Goal: Task Accomplishment & Management: Complete application form

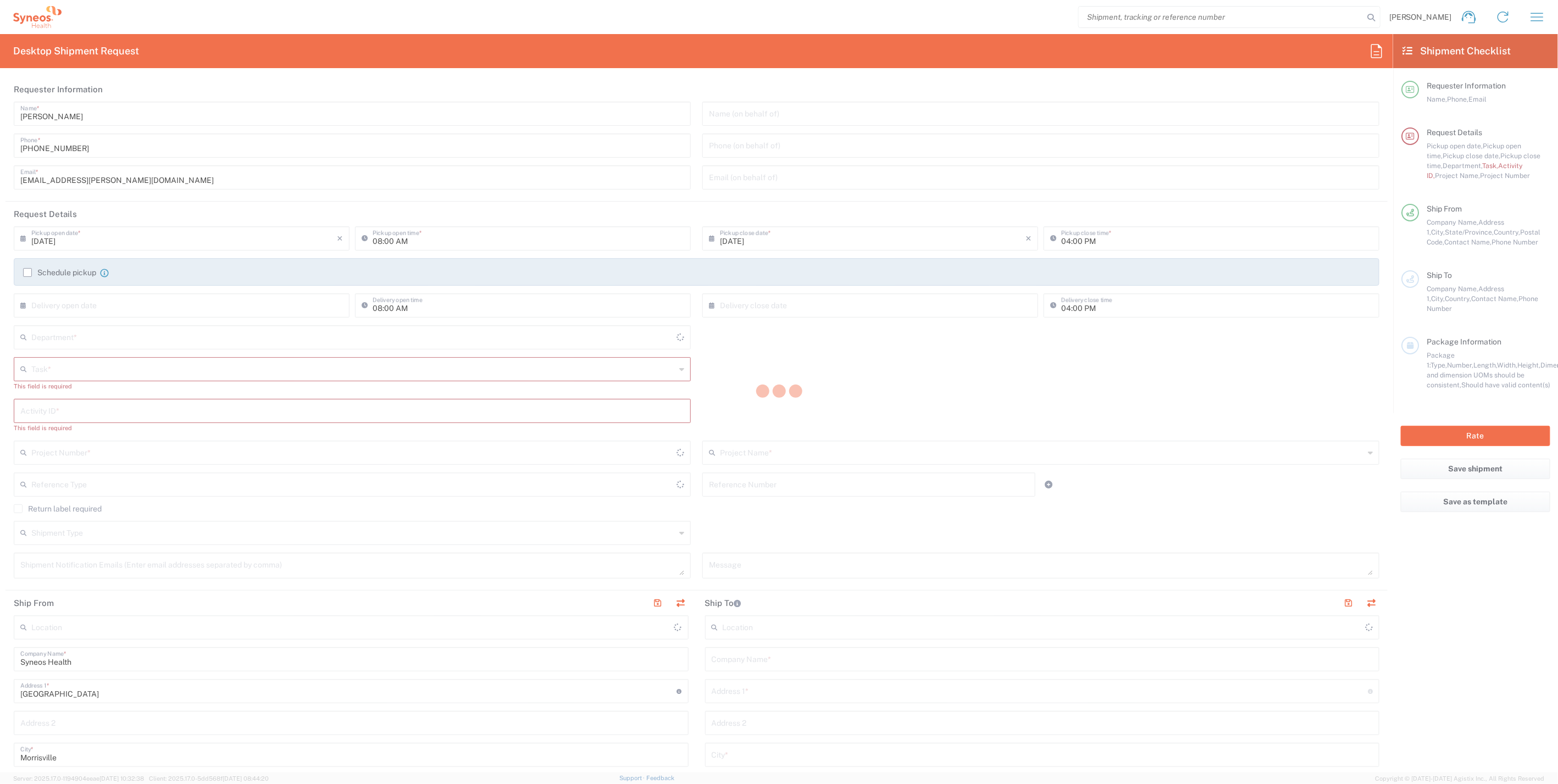
type input "[US_STATE]"
type input "4510"
type input "[GEOGRAPHIC_DATA]"
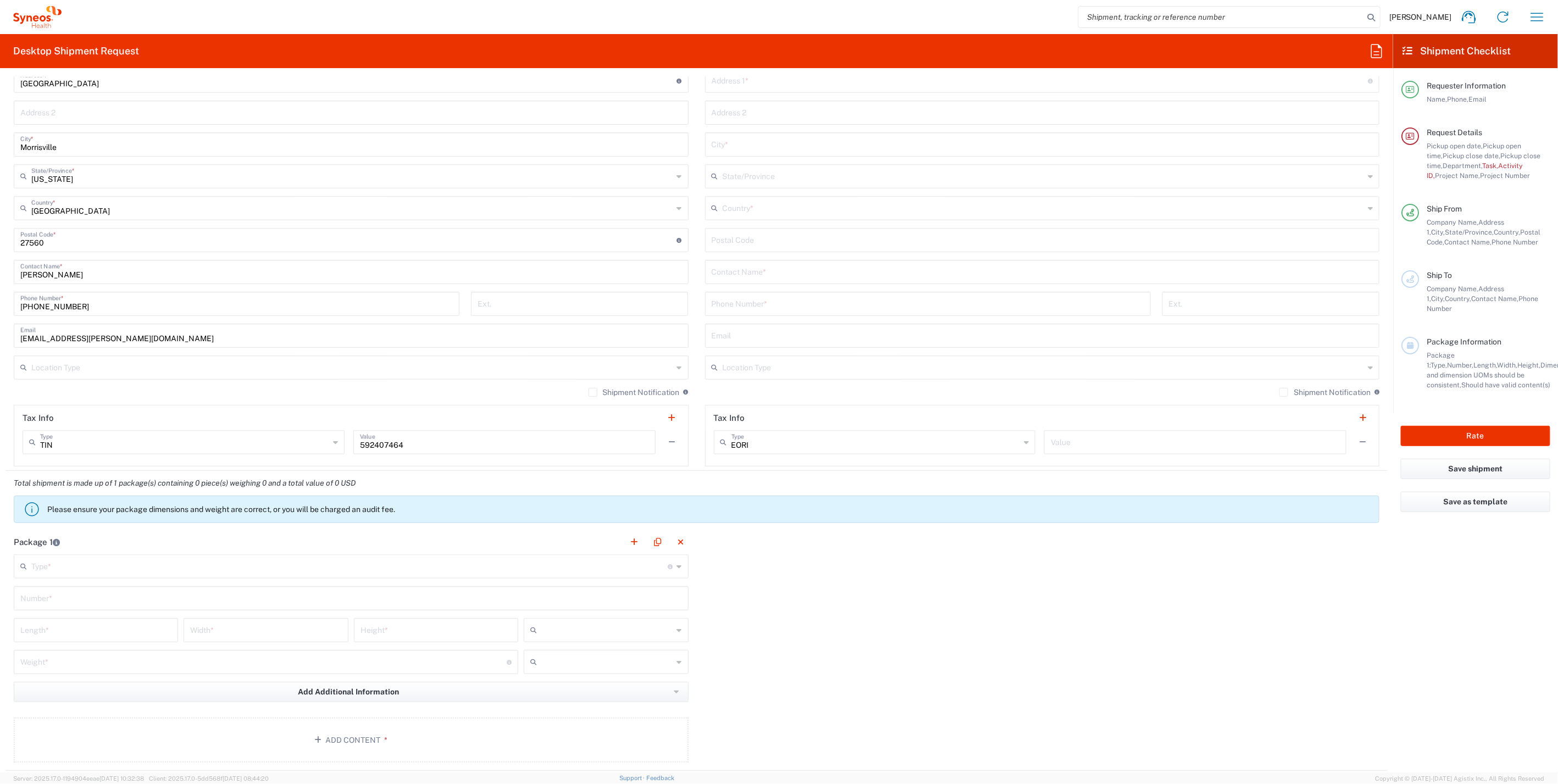
scroll to position [976, 0]
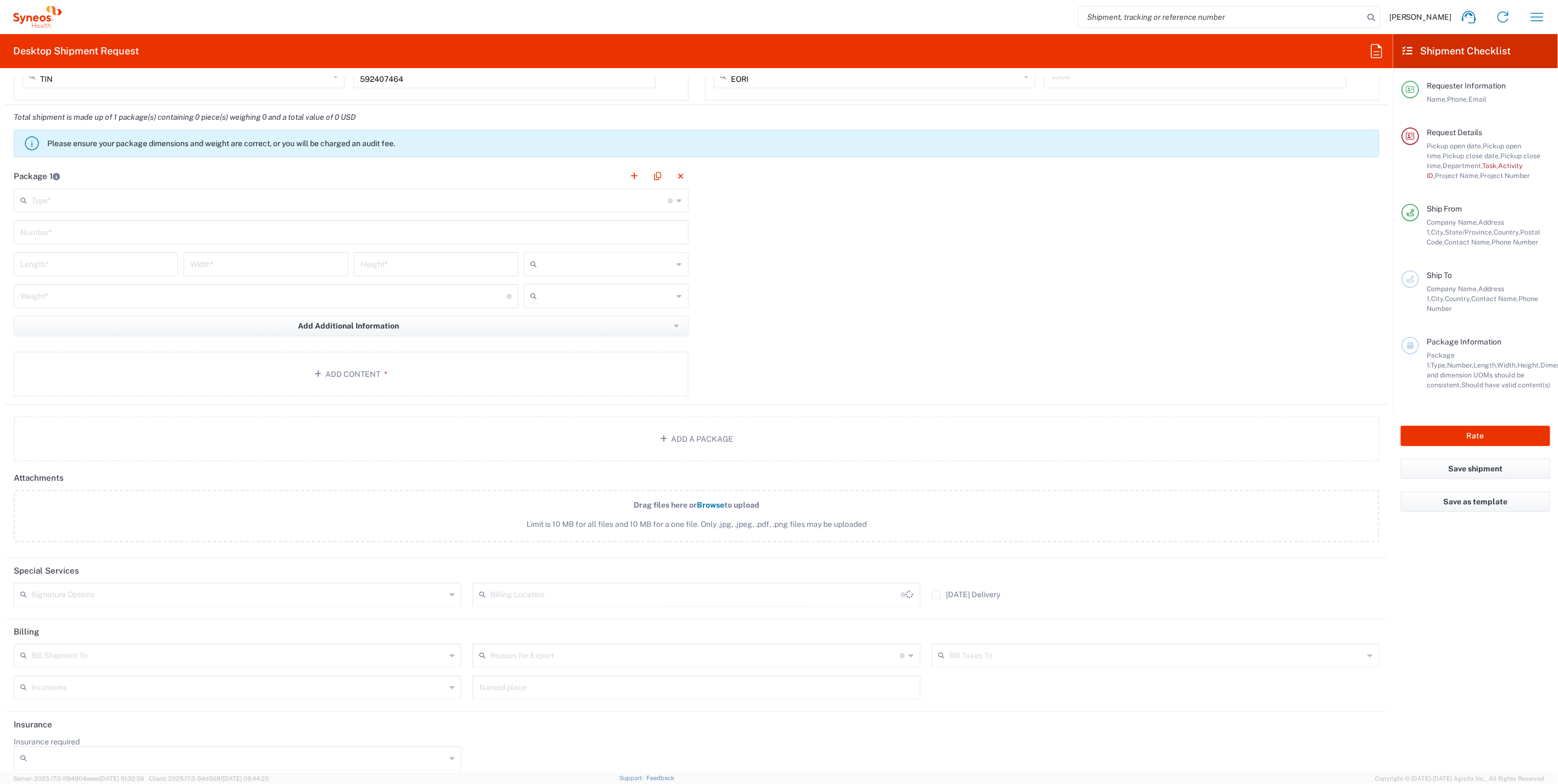
type input "Syneos Health, LLC-[GEOGRAPHIC_DATA] [GEOGRAPHIC_DATA] [GEOGRAPHIC_DATA]"
click at [143, 196] on input "text" at bounding box center [350, 199] width 637 height 19
click at [74, 258] on span "Medium Box" at bounding box center [349, 258] width 668 height 17
type input "Medium Box"
type input "13"
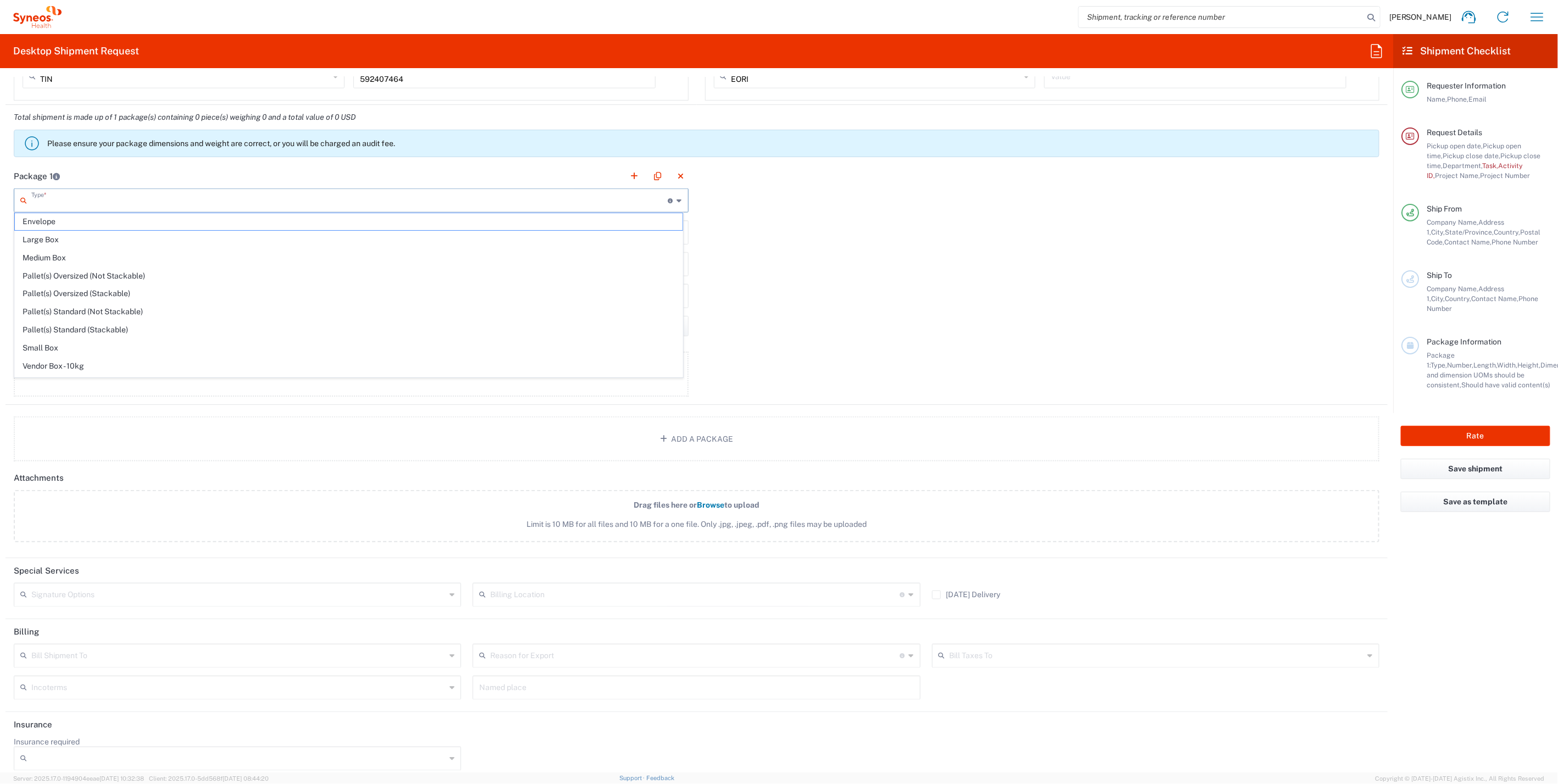
type input "11.5"
type input "2.5"
type input "in"
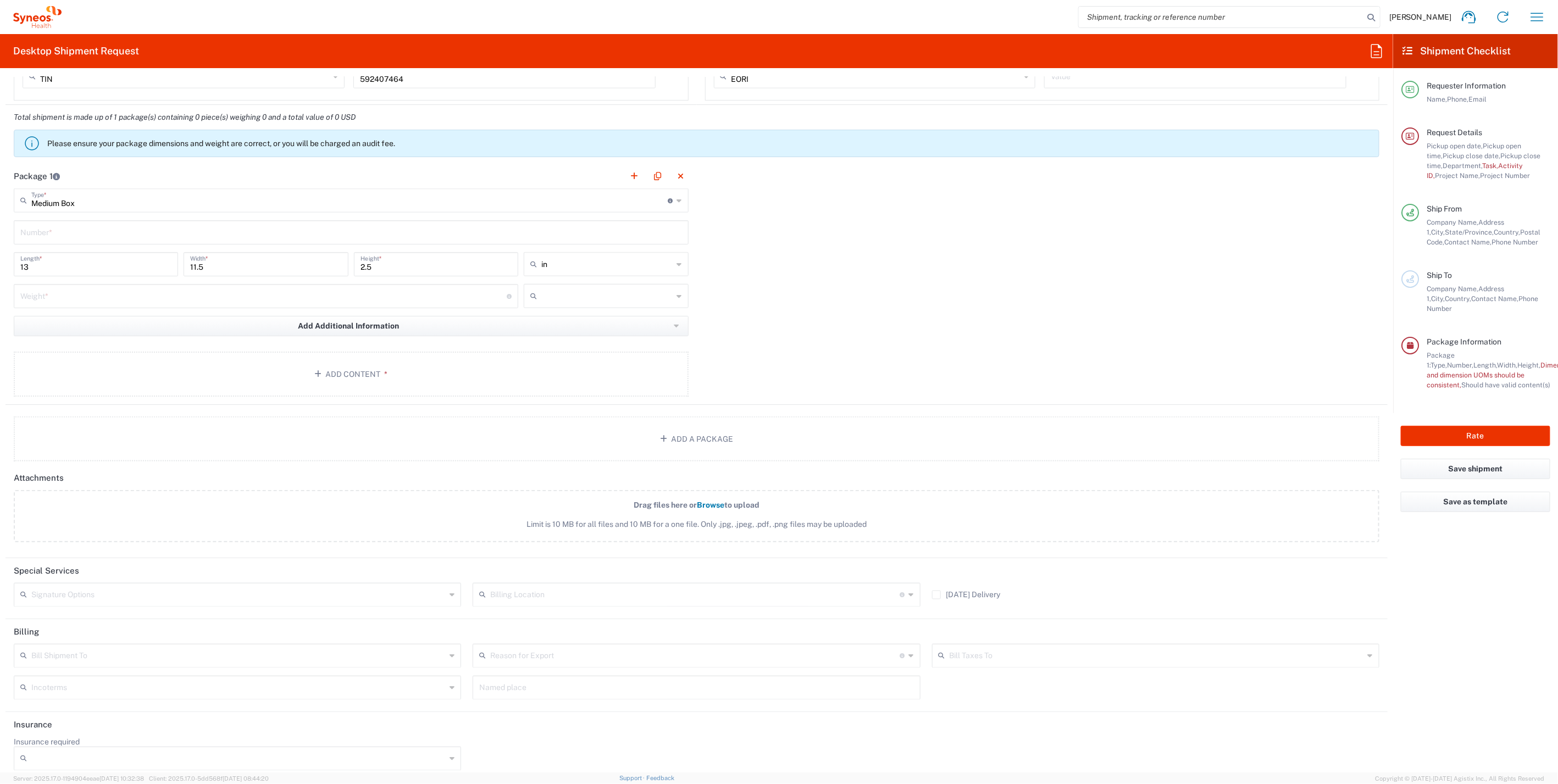
click at [71, 230] on input "text" at bounding box center [351, 232] width 662 height 19
type input "1"
click at [90, 290] on input "number" at bounding box center [264, 295] width 486 height 19
type input "5"
click at [678, 294] on div at bounding box center [606, 296] width 165 height 24
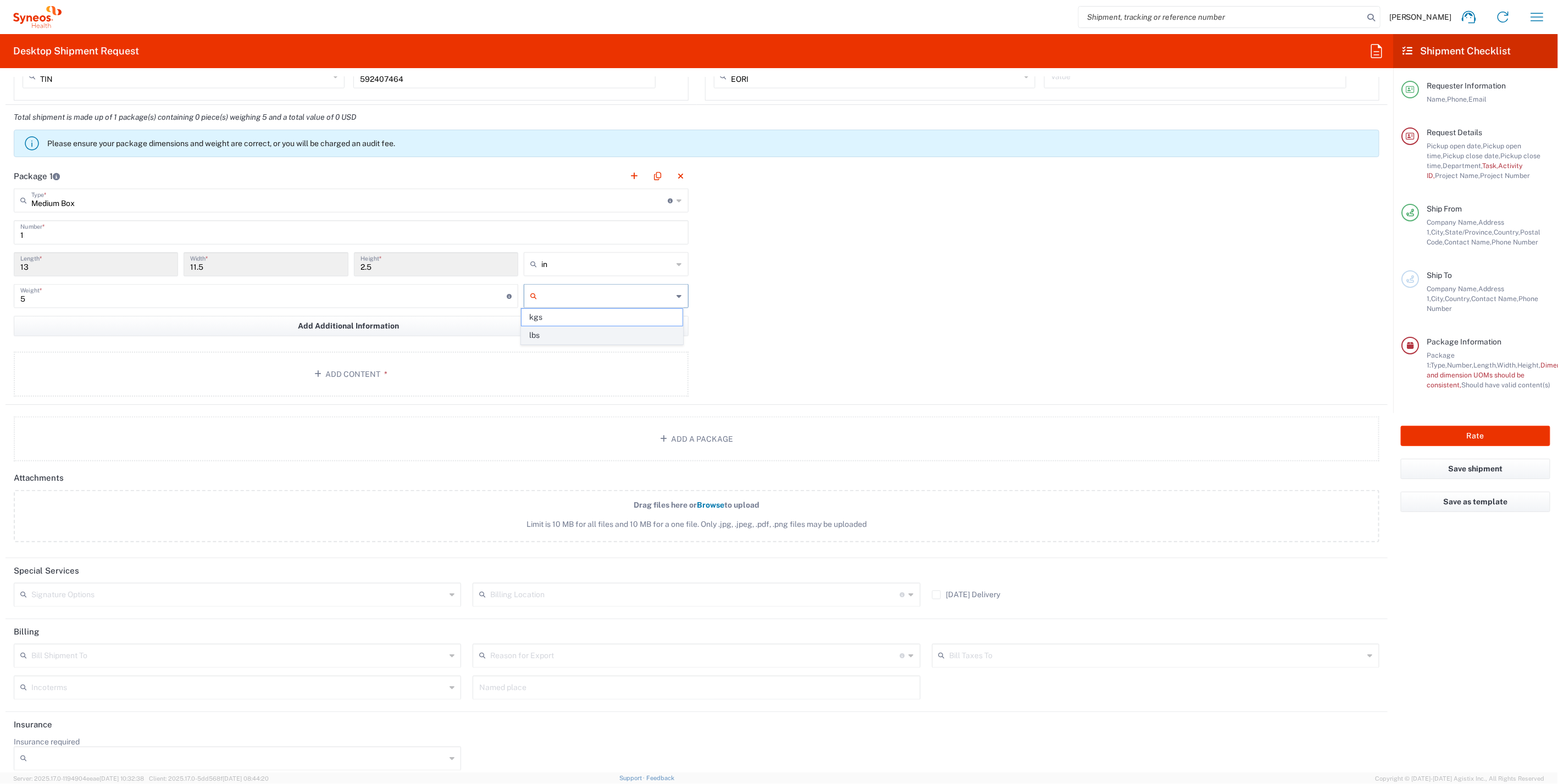
click at [553, 335] on span "lbs" at bounding box center [602, 335] width 161 height 17
type input "lbs"
click at [347, 370] on button "Add Content *" at bounding box center [351, 374] width 675 height 45
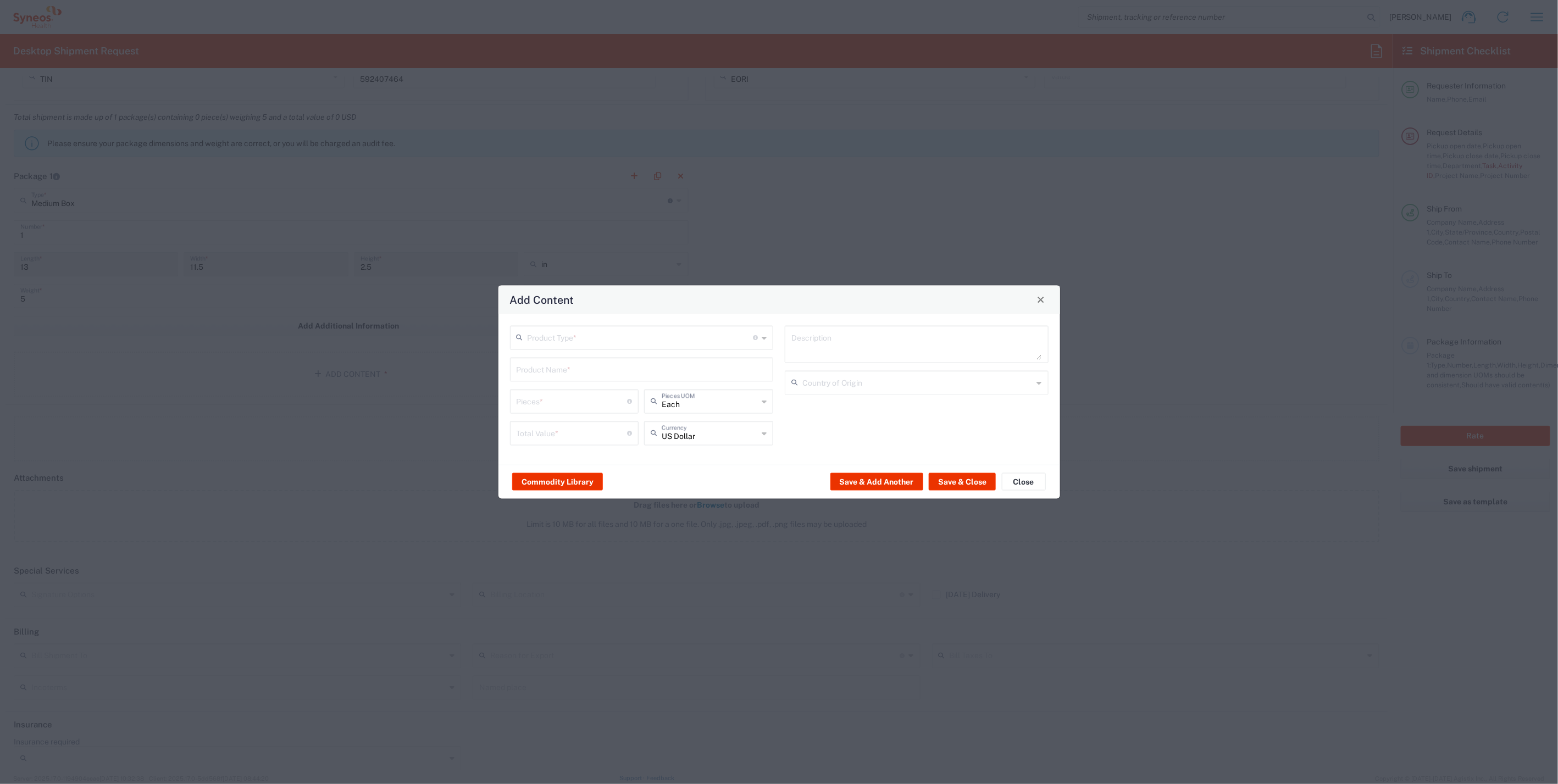
click at [611, 343] on input "text" at bounding box center [640, 337] width 226 height 19
click at [576, 383] on span "General Commodity" at bounding box center [642, 379] width 262 height 17
type input "General Commodity"
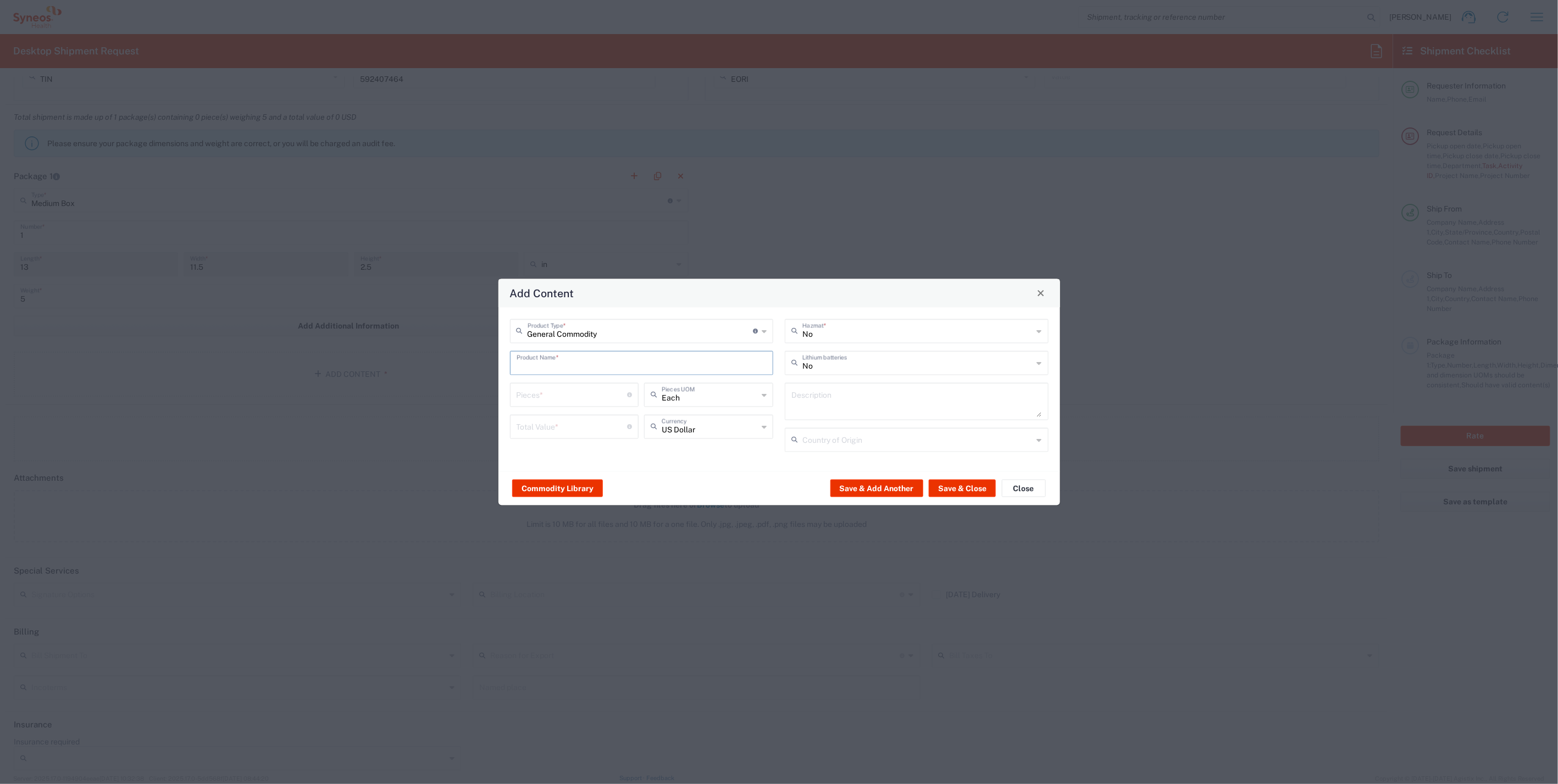
paste input "Dell Latitude 5420"
type input "Dell Latitude 5420"
click at [821, 395] on textarea at bounding box center [916, 401] width 250 height 31
paste textarea "Dell Latitude 5420"
type textarea "Dell Latitude 5420"
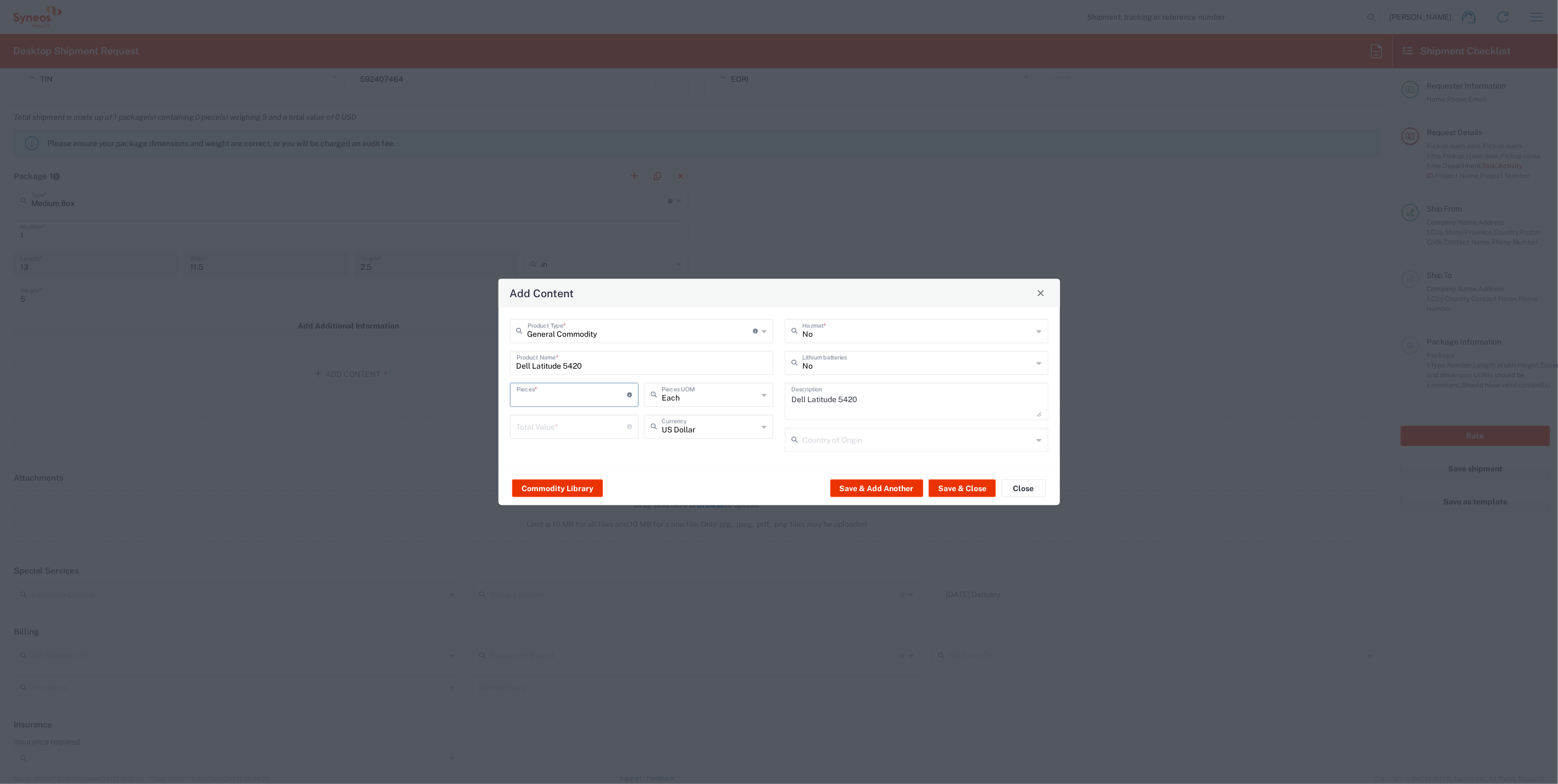
click at [565, 392] on input "number" at bounding box center [572, 394] width 111 height 19
type input "1"
click at [559, 427] on input "number" at bounding box center [572, 426] width 111 height 19
type input "800"
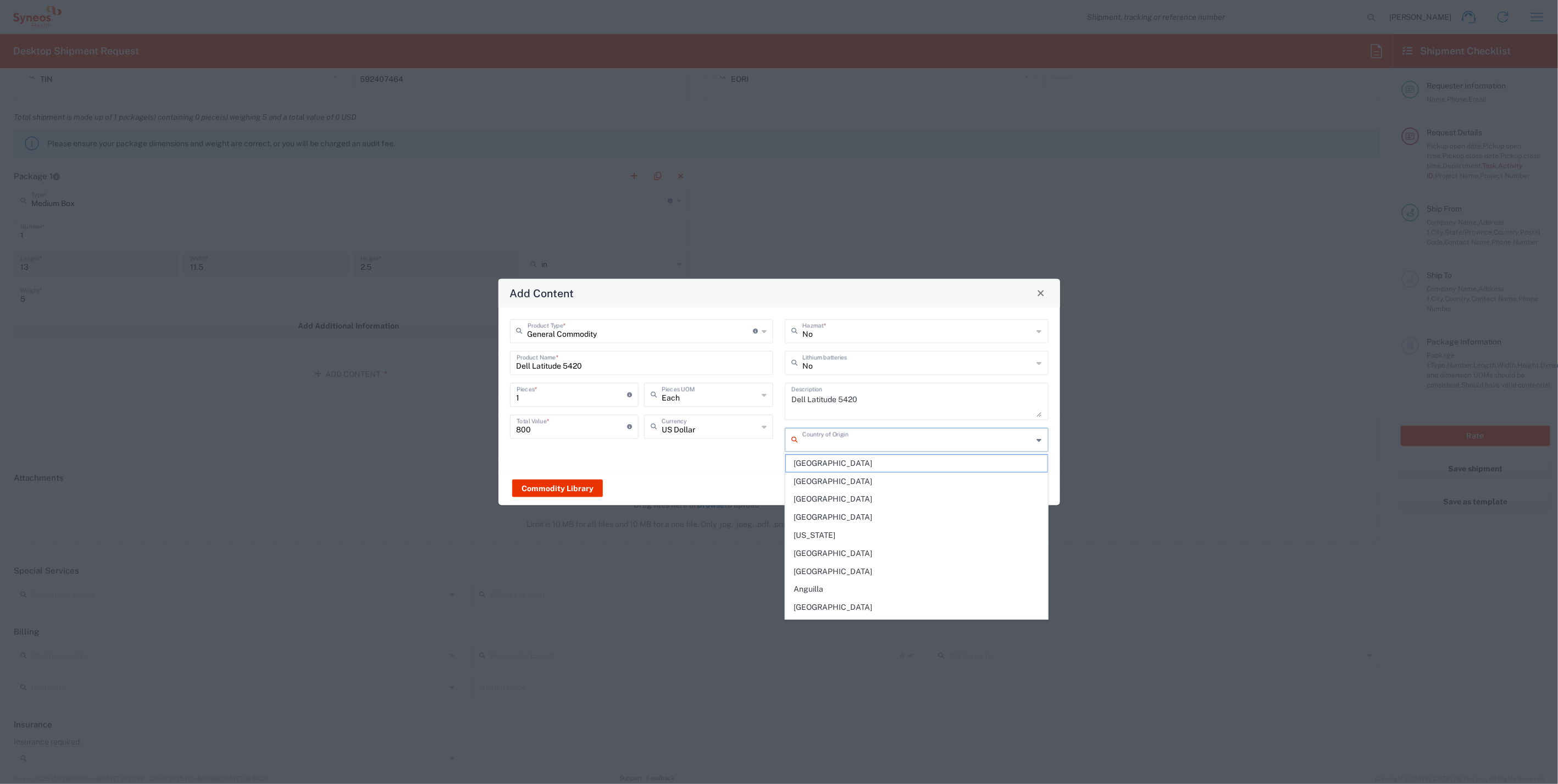
click at [924, 436] on input "text" at bounding box center [918, 439] width 231 height 19
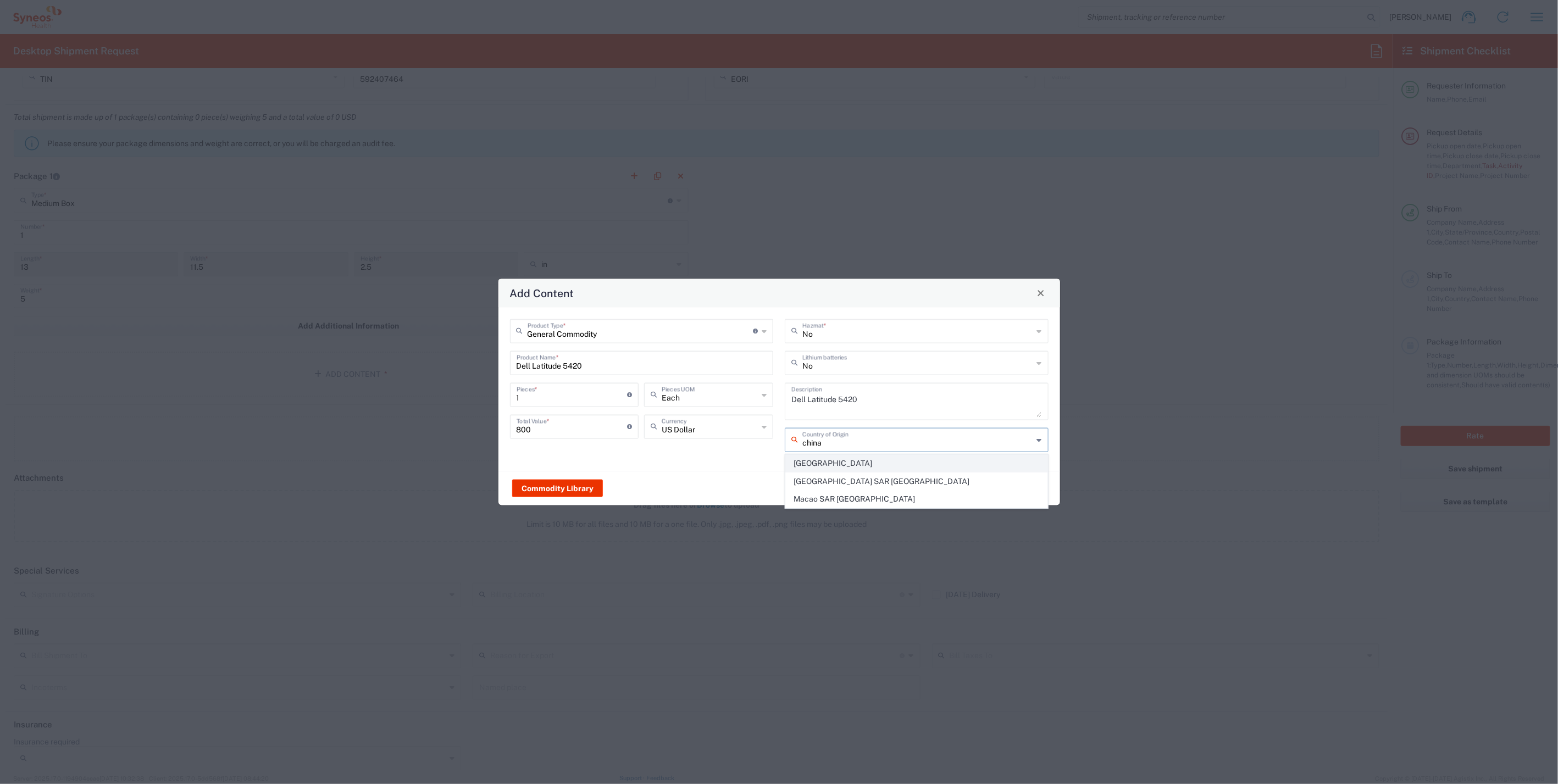
click at [817, 459] on span "[GEOGRAPHIC_DATA]" at bounding box center [916, 463] width 262 height 17
type input "[GEOGRAPHIC_DATA]"
click at [975, 479] on button "Save & Close" at bounding box center [962, 488] width 67 height 18
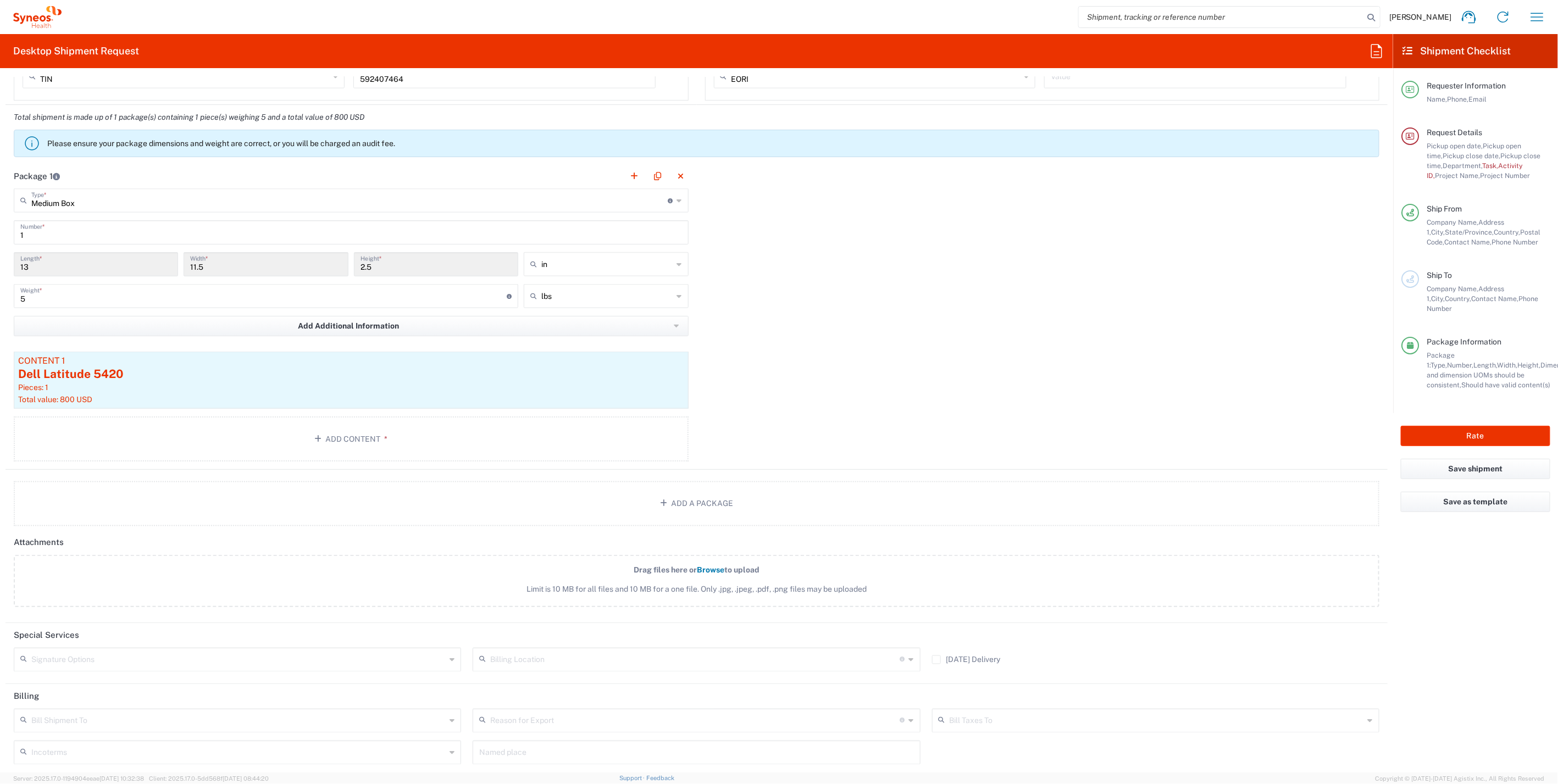
click at [452, 654] on div "Signature Options" at bounding box center [238, 659] width 448 height 24
click at [278, 679] on span "Adult Signature Required" at bounding box center [236, 678] width 442 height 17
type input "Adult Signature Required"
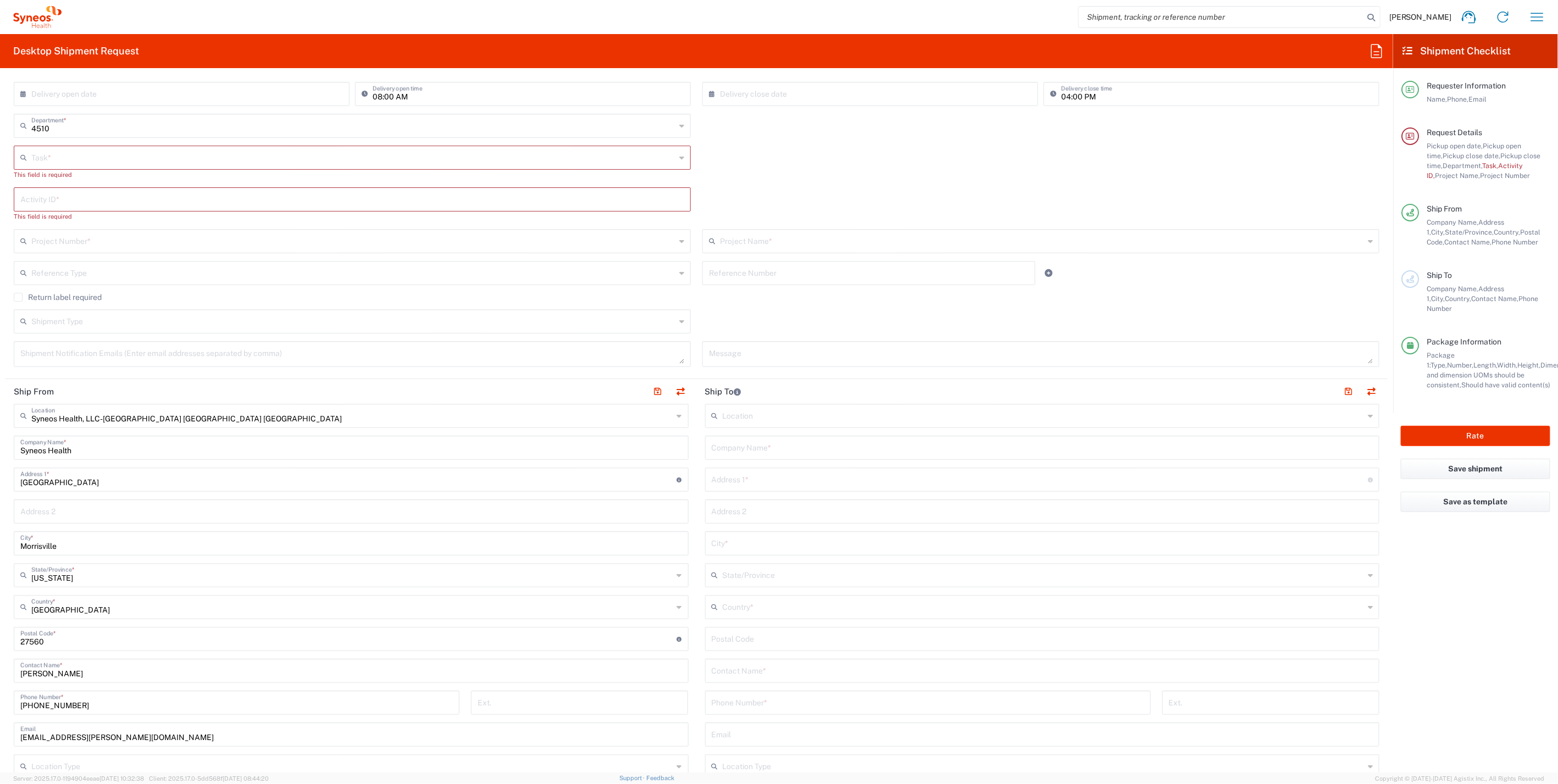
scroll to position [122, 0]
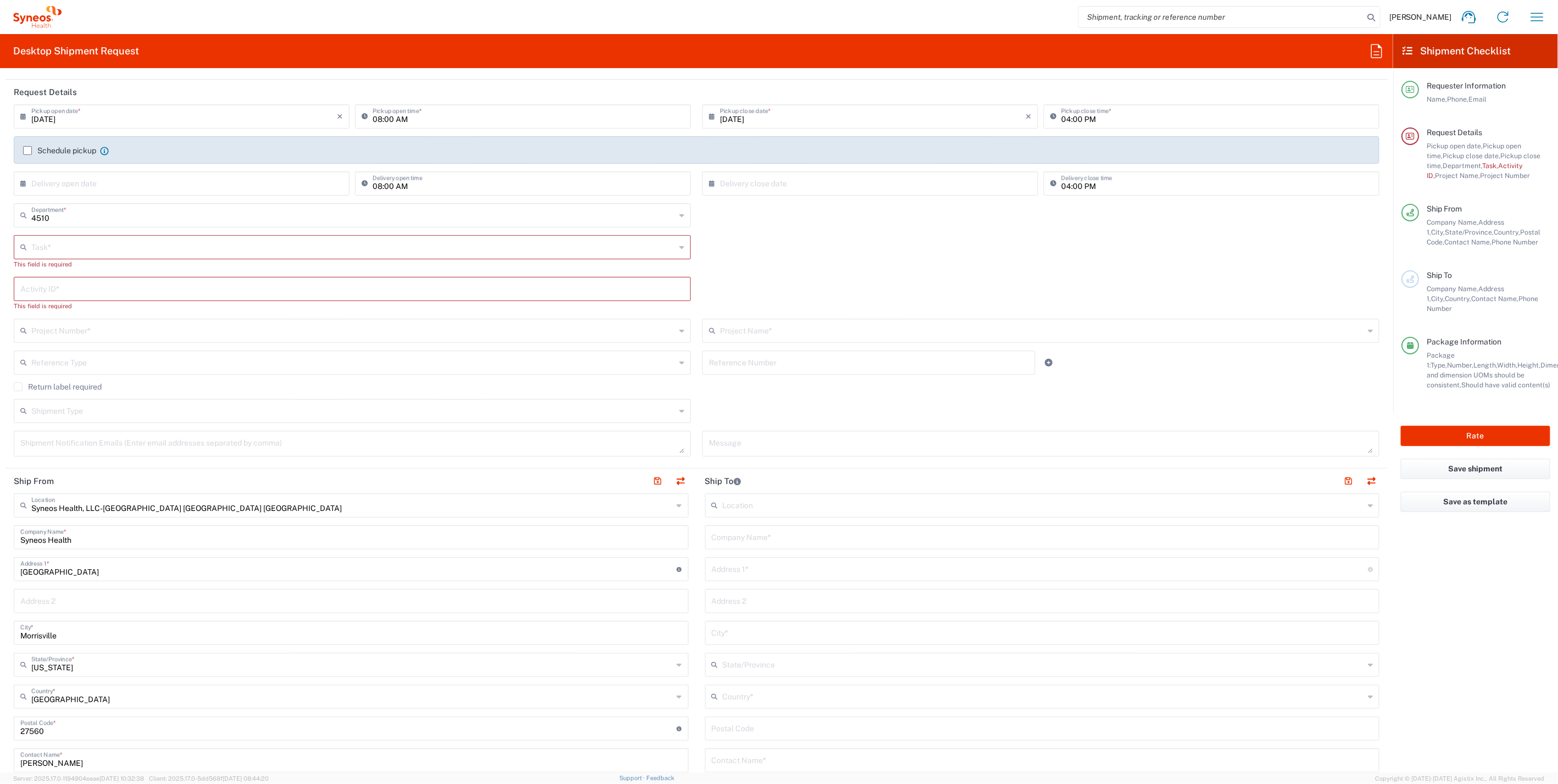
click at [93, 235] on div "Task *" at bounding box center [352, 247] width 677 height 24
click at [86, 245] on input "text" at bounding box center [353, 247] width 644 height 19
click at [54, 305] on span "New Hire" at bounding box center [350, 306] width 671 height 17
type input "New Hire"
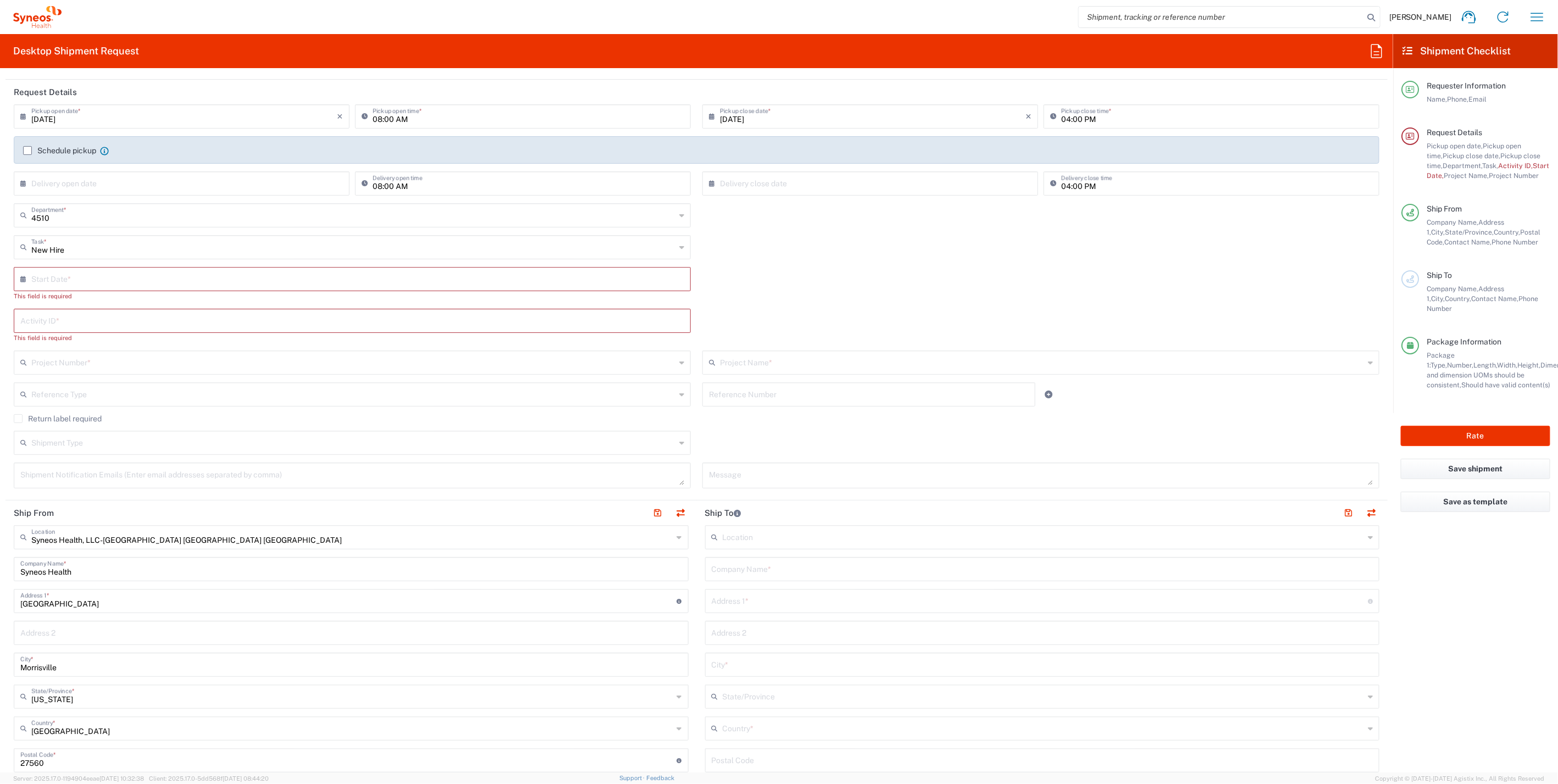
click at [68, 279] on input "text" at bounding box center [354, 278] width 647 height 19
click at [323, 391] on span "25" at bounding box center [322, 393] width 16 height 15
type input "[DATE]"
paste input "SCTASK2679805"
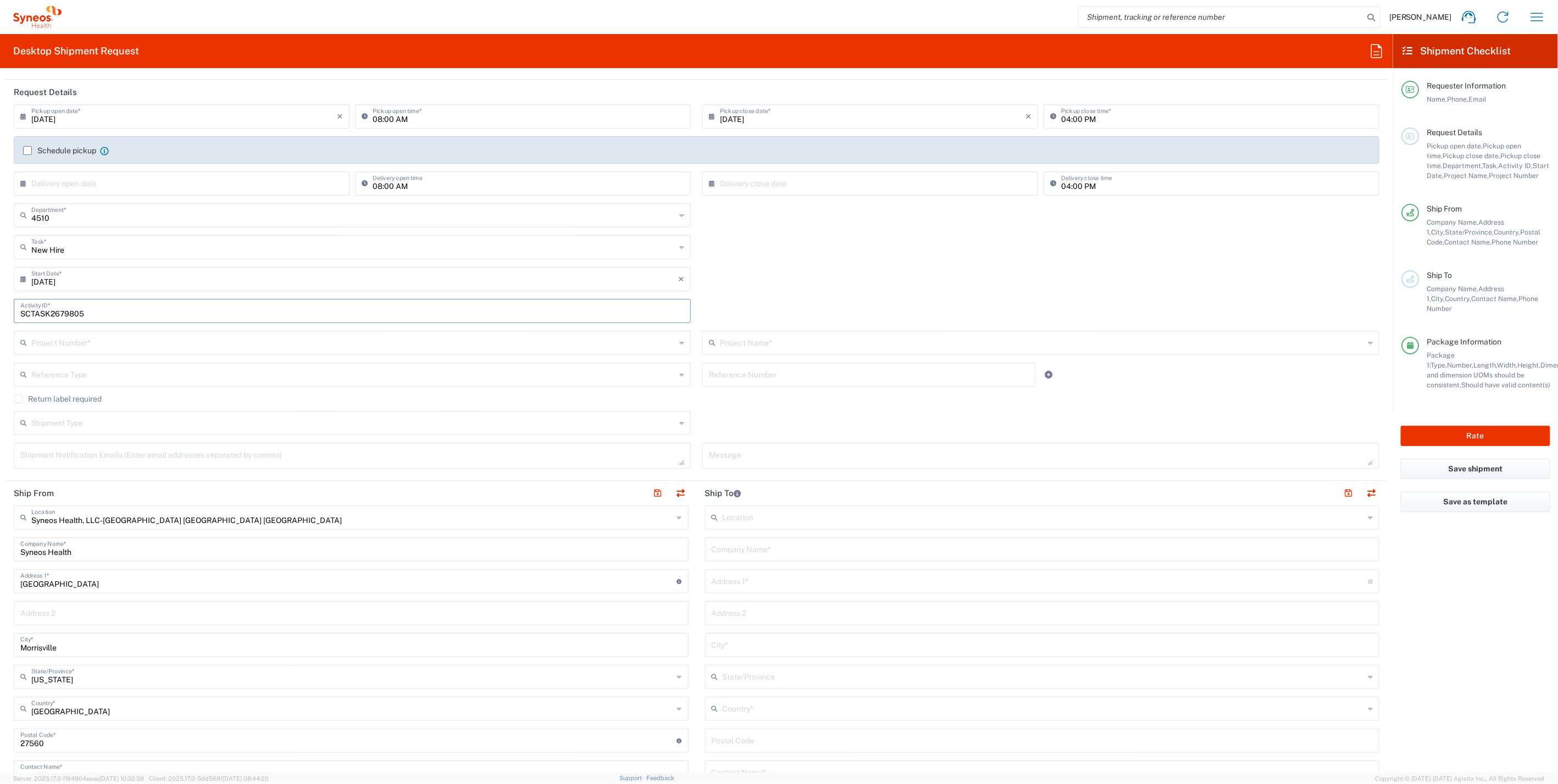
type input "SCTASK2679805"
click at [78, 343] on input "text" at bounding box center [353, 342] width 644 height 19
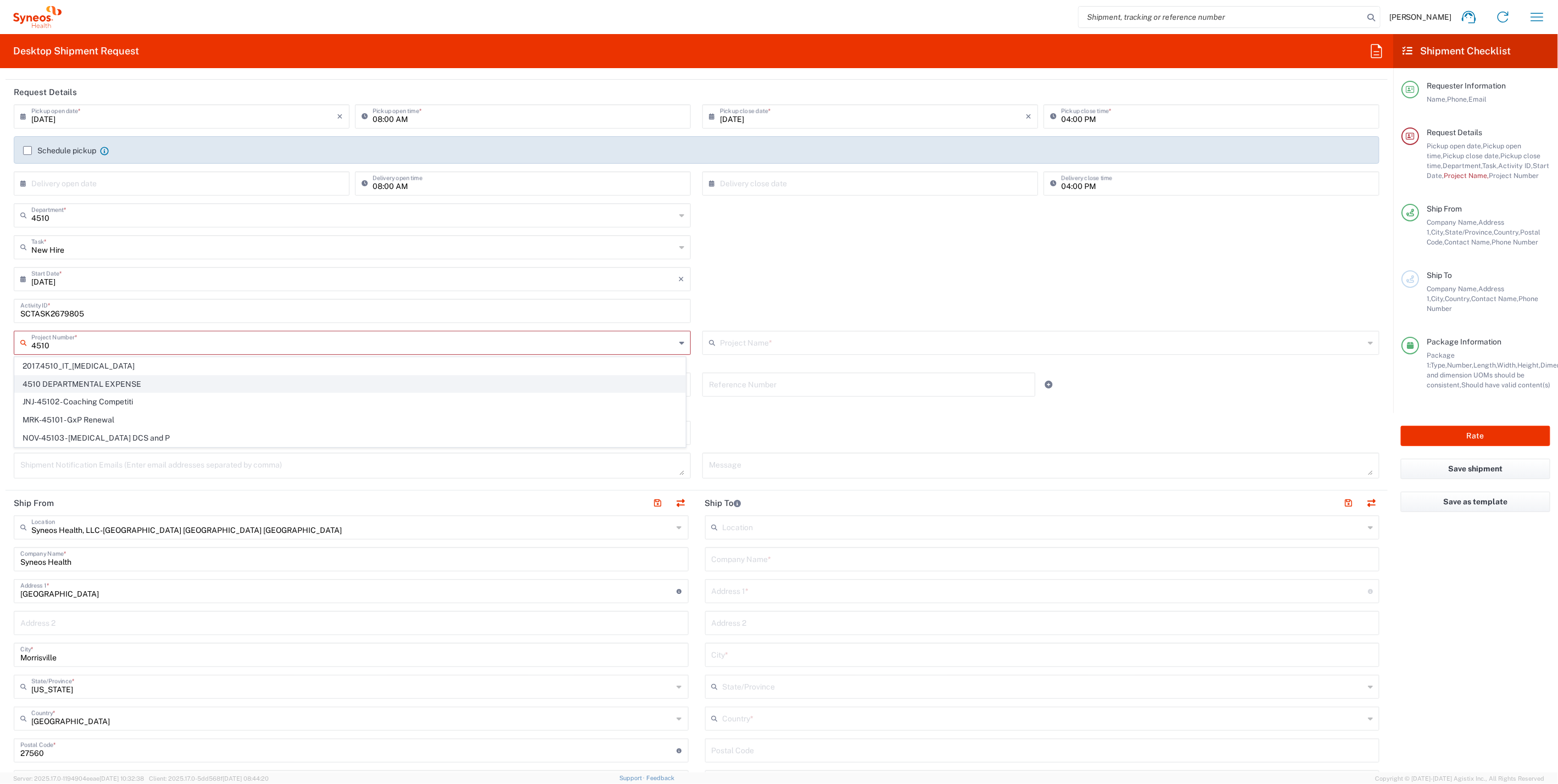
click at [109, 381] on span "4510 DEPARTMENTAL EXPENSE" at bounding box center [350, 384] width 671 height 17
type input "4510 DEPARTMENTAL EXPENSE"
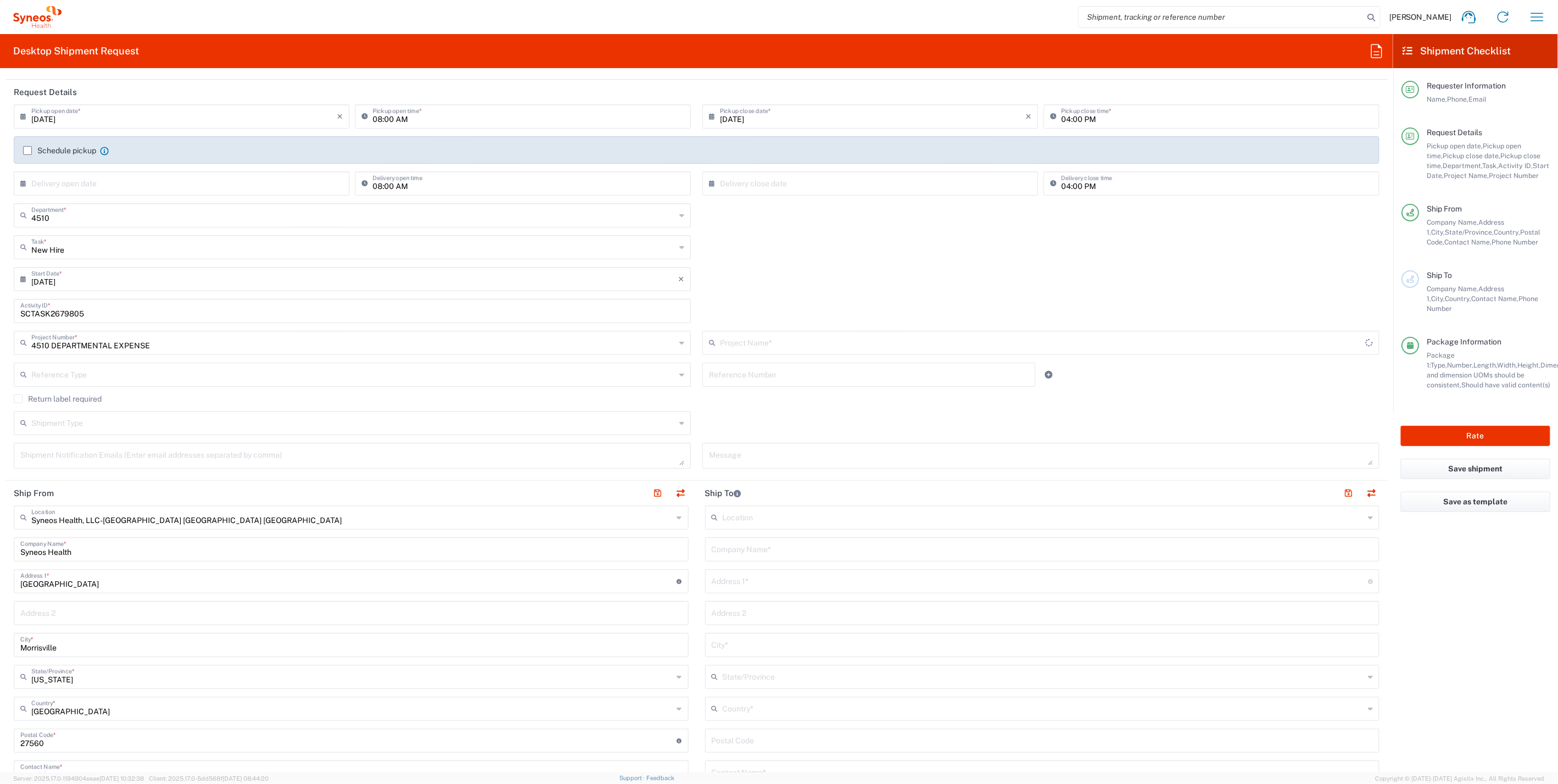
type input "4510 DEPARTMENTAL EXPENSE"
click at [150, 419] on input "text" at bounding box center [353, 422] width 644 height 19
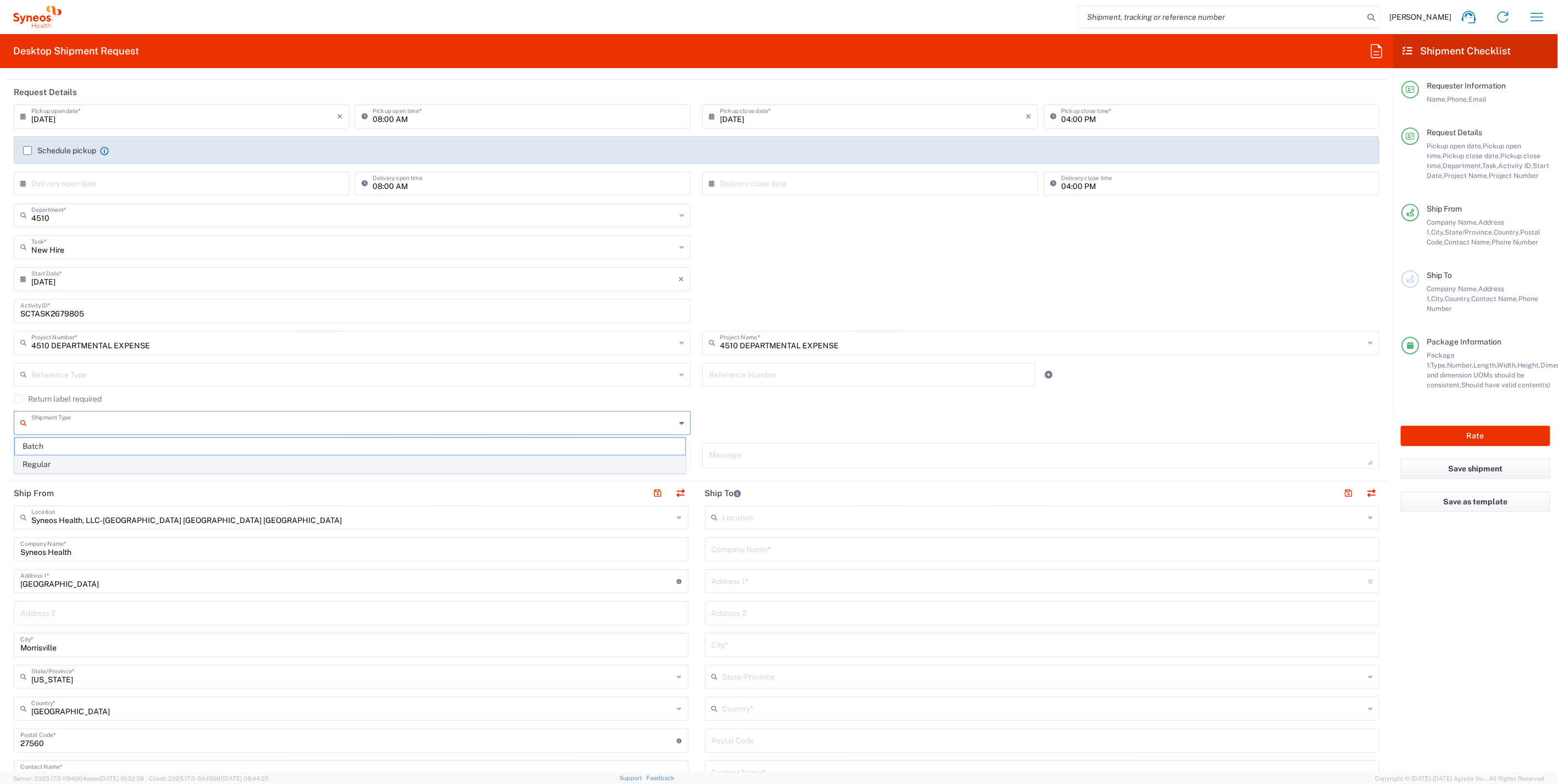
click at [71, 464] on span "Regular" at bounding box center [350, 464] width 671 height 17
type input "Regular"
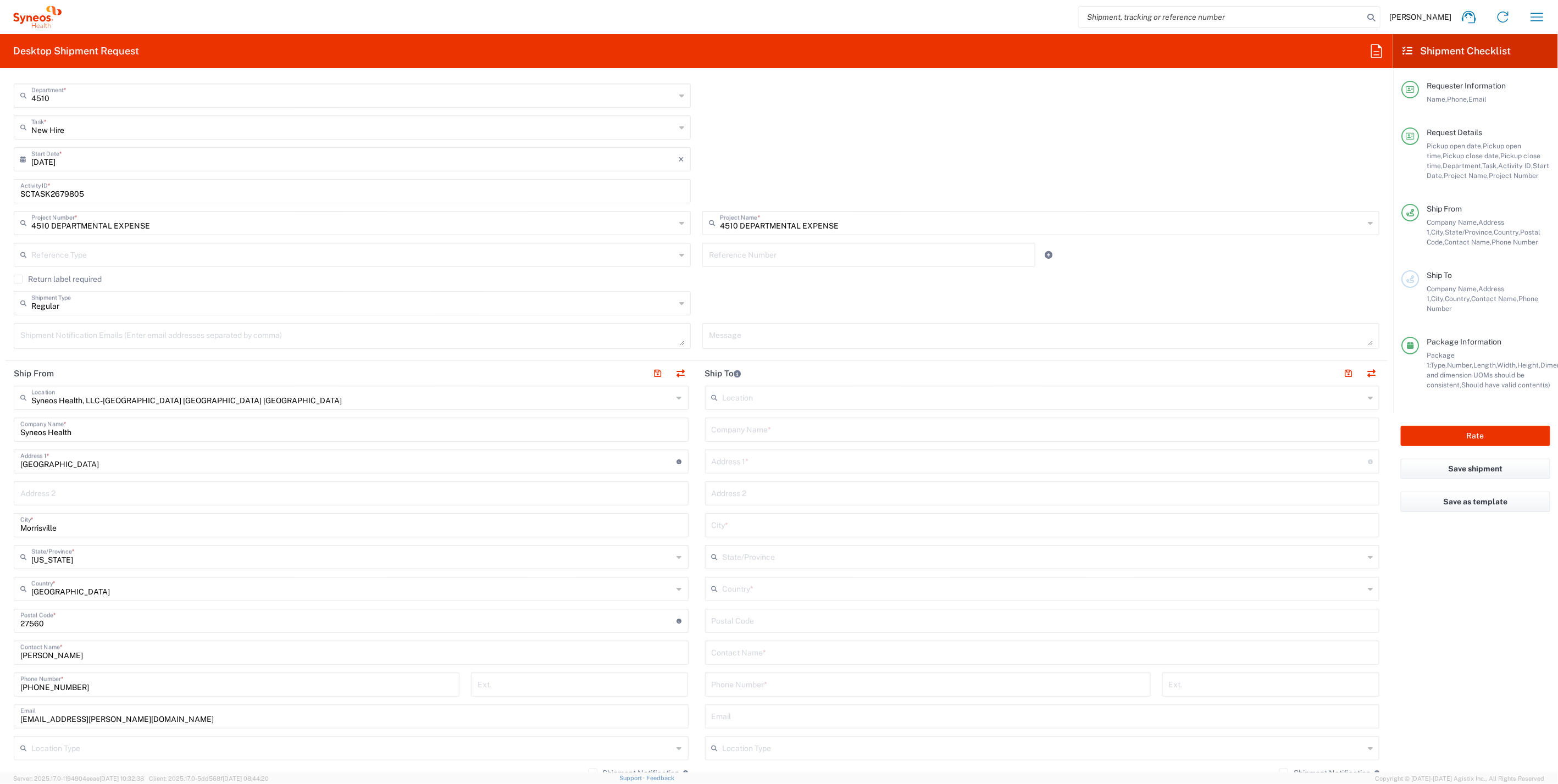
scroll to position [427, 0]
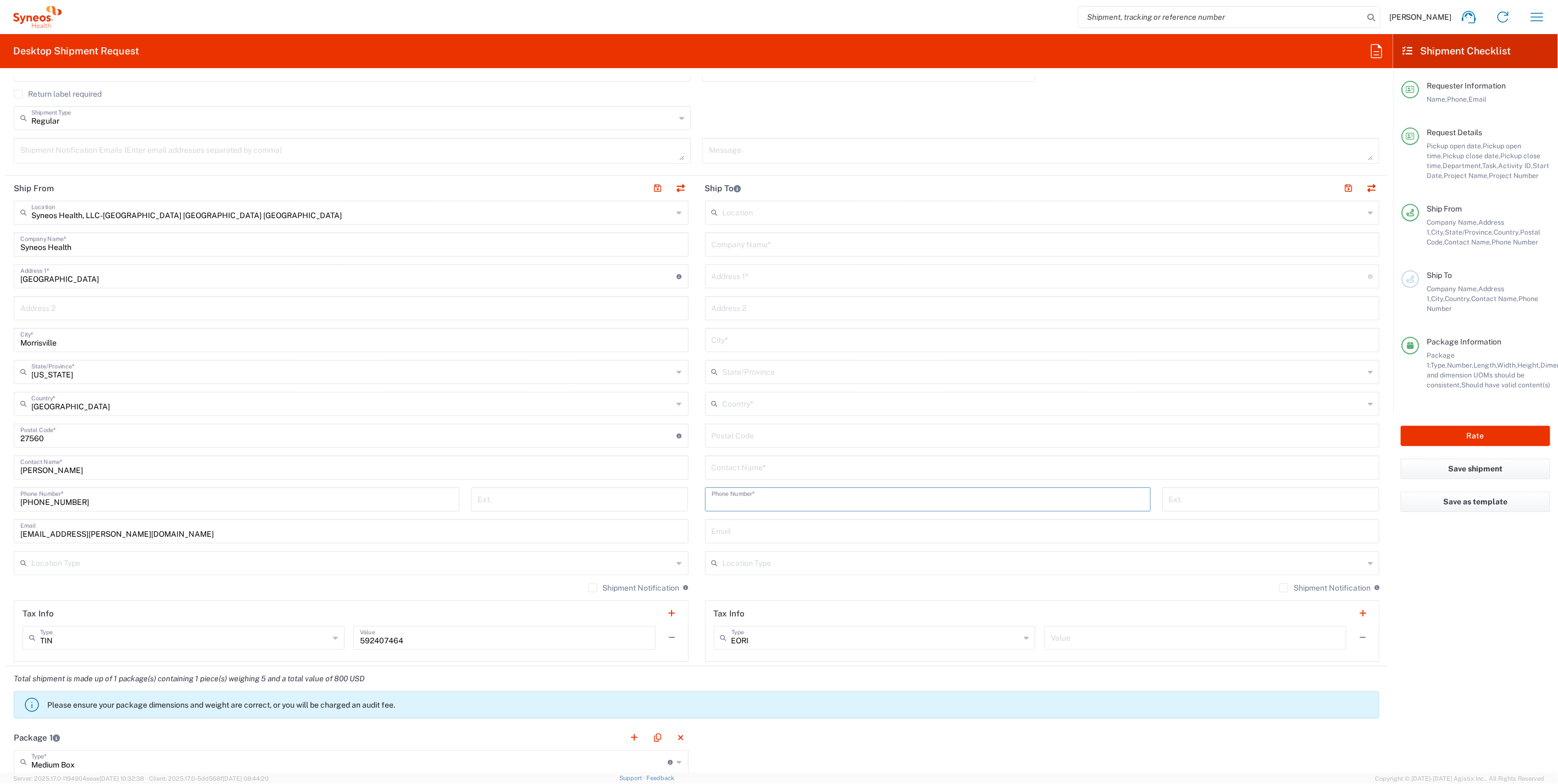
paste input "[PHONE_NUMBER]"
type input "[PHONE_NUMBER]"
click at [1279, 583] on div "Shipment Notification If checked, a shipment notification email will be sent to…" at bounding box center [1329, 588] width 100 height 10
click at [1279, 585] on label "Shipment Notification" at bounding box center [1325, 588] width 91 height 9
click at [1284, 588] on input "Shipment Notification" at bounding box center [1284, 588] width 0 height 0
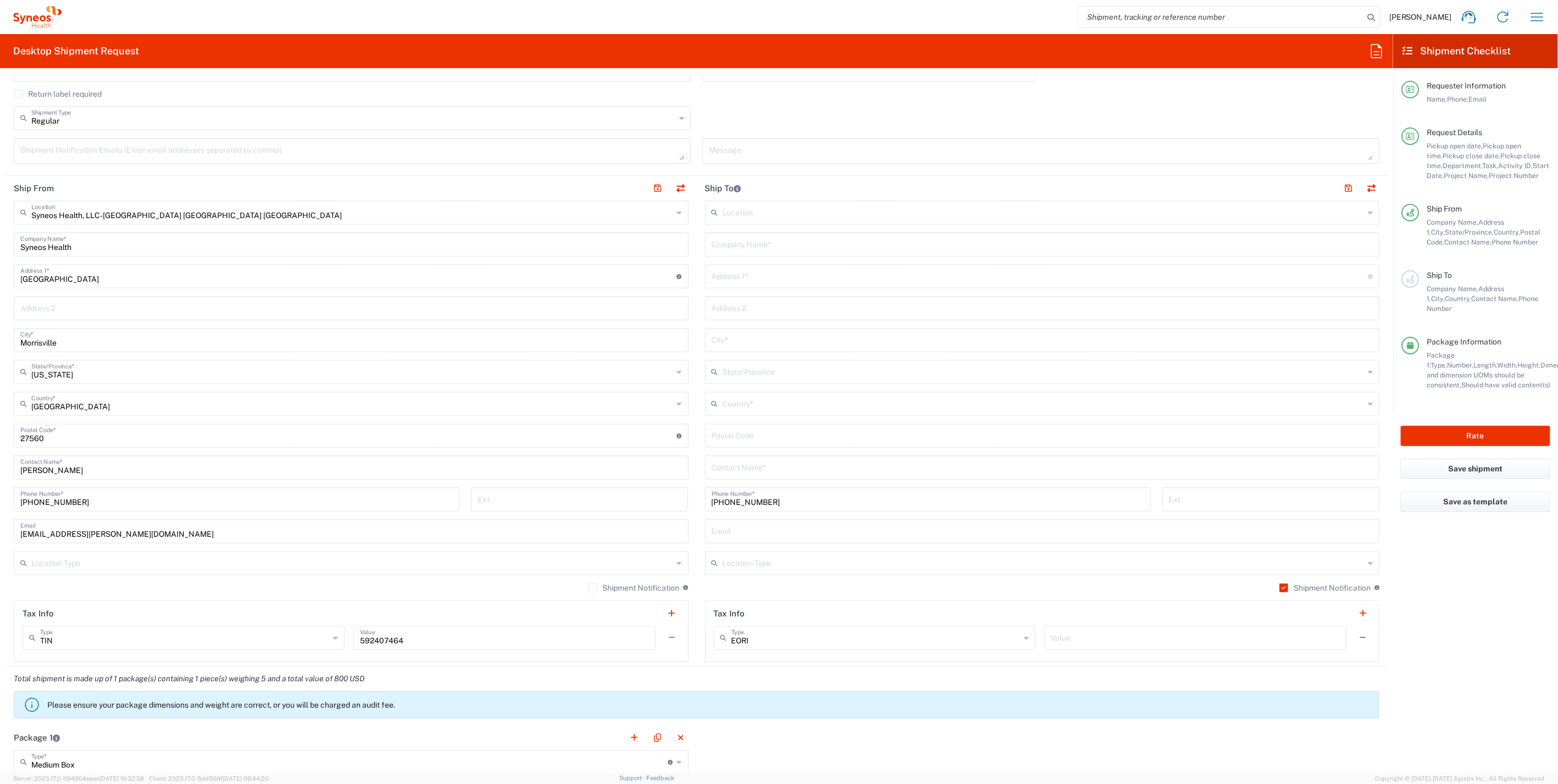
click at [1349, 562] on input "text" at bounding box center [1043, 562] width 642 height 19
drag, startPoint x: 839, startPoint y: 601, endPoint x: 838, endPoint y: 592, distance: 9.1
click at [838, 601] on span "Residential/Home" at bounding box center [1035, 603] width 668 height 17
type input "Residential/Home"
click at [588, 588] on label "Shipment Notification" at bounding box center [634, 588] width 91 height 9
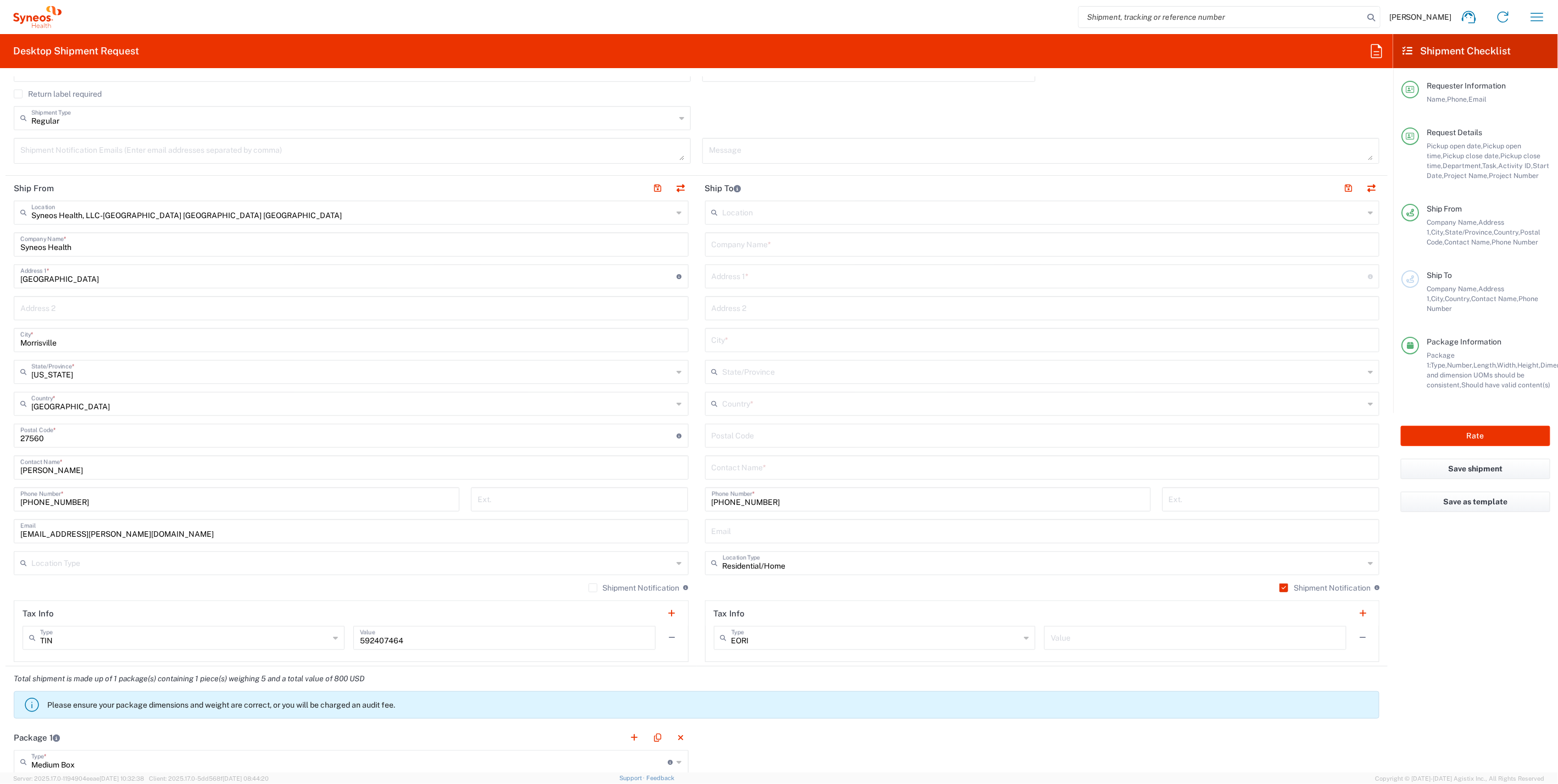
click at [593, 588] on input "Shipment Notification" at bounding box center [593, 588] width 0 height 0
click at [592, 562] on input "text" at bounding box center [352, 562] width 642 height 19
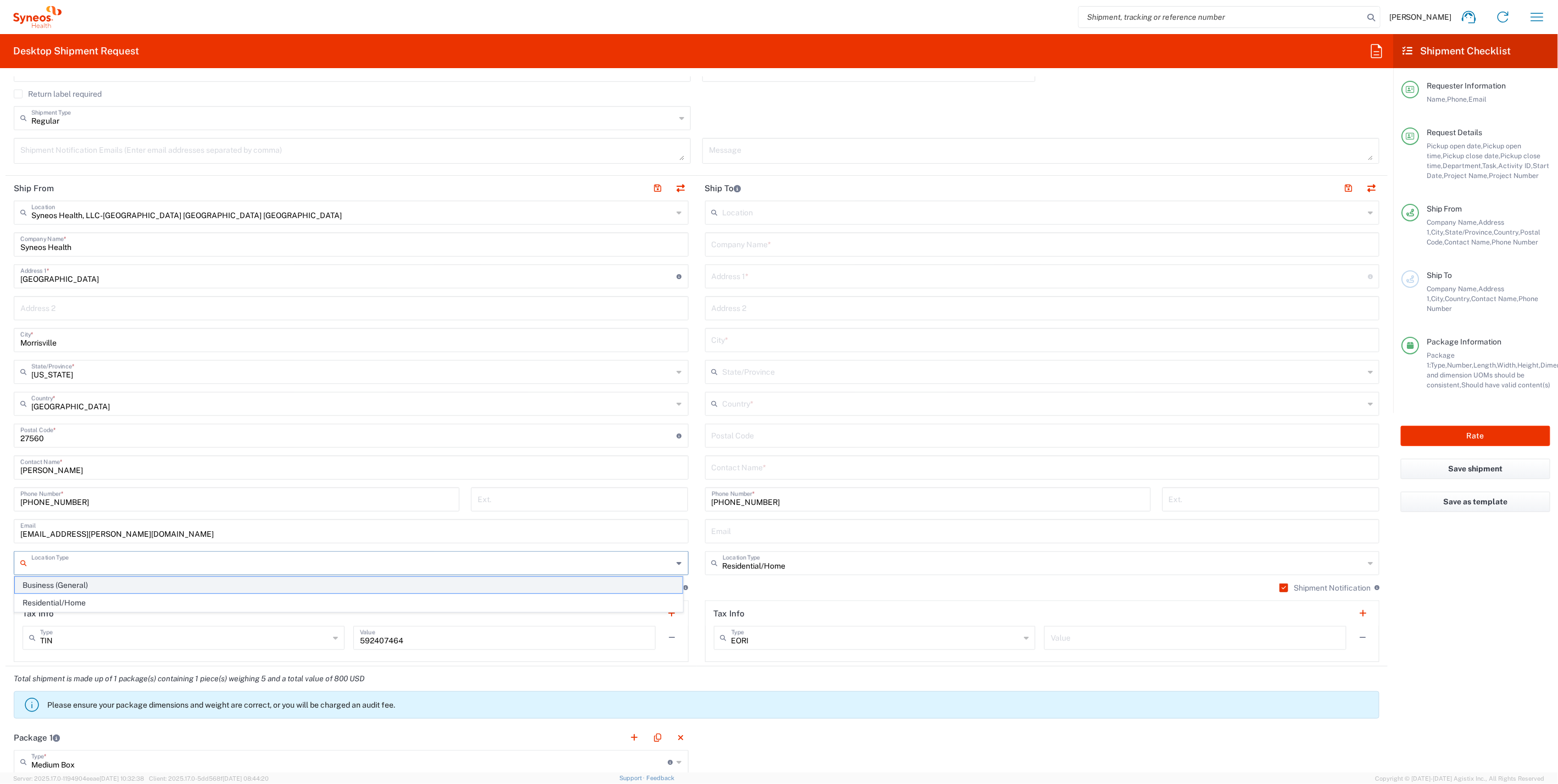
click at [127, 581] on span "Business (General)" at bounding box center [349, 585] width 668 height 17
type input "Business (General)"
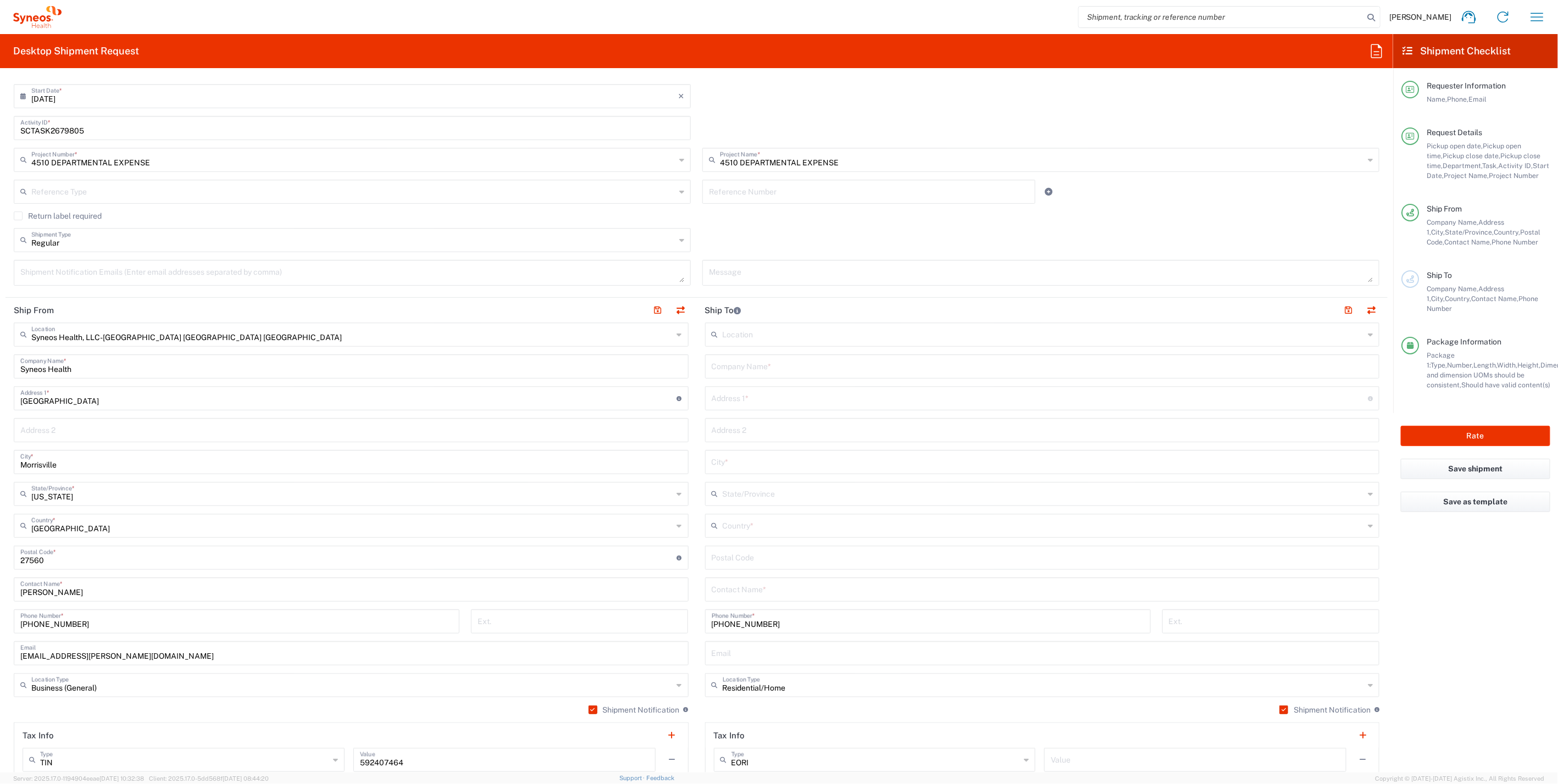
scroll to position [61, 0]
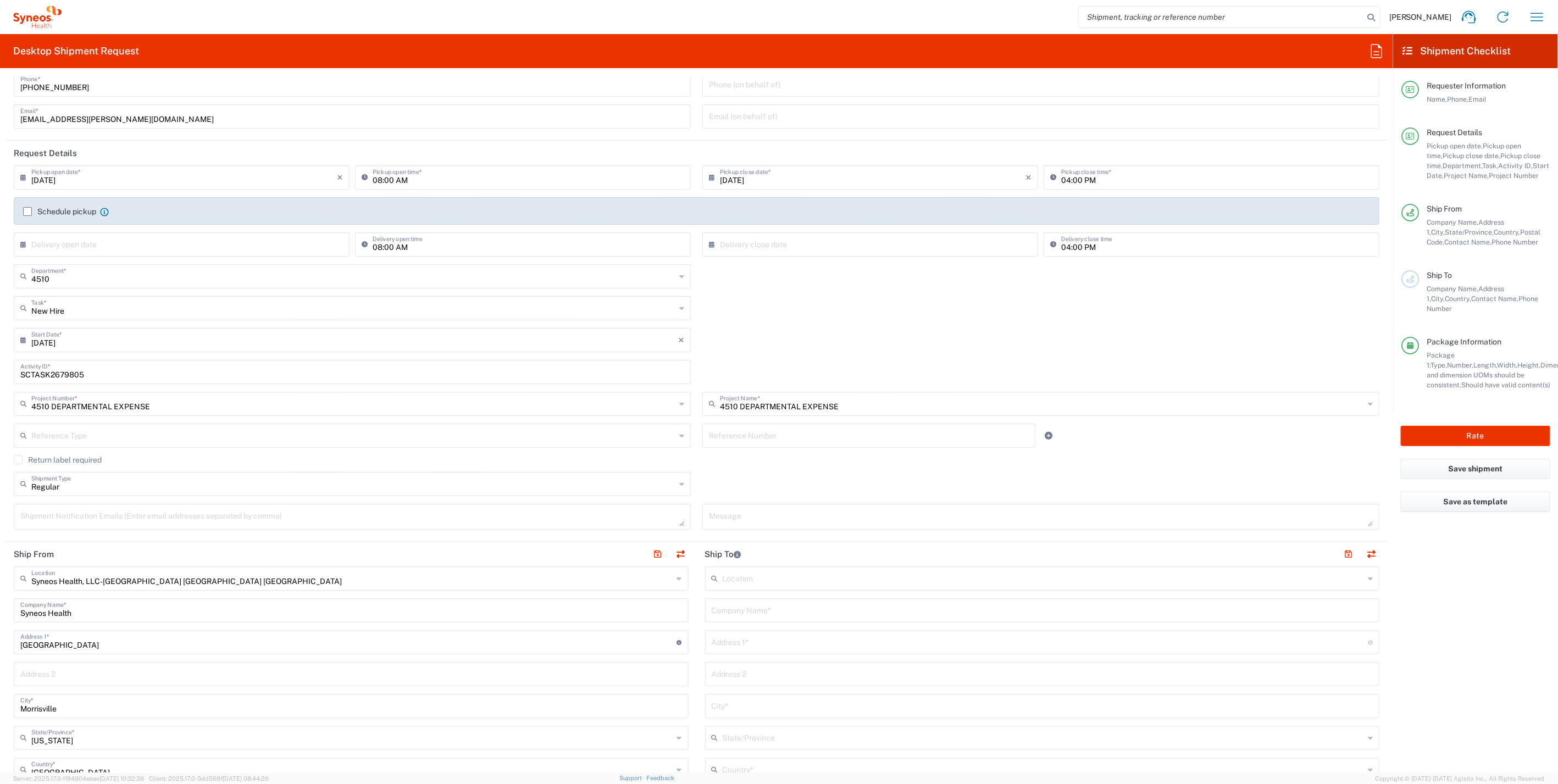
click at [97, 513] on textarea at bounding box center [353, 517] width 664 height 19
paste textarea "[DOMAIN_NAME][EMAIL_ADDRESS][DOMAIN_NAME]"
click at [96, 511] on textarea "[DOMAIN_NAME][EMAIL_ADDRESS][DOMAIN_NAME]" at bounding box center [353, 517] width 664 height 19
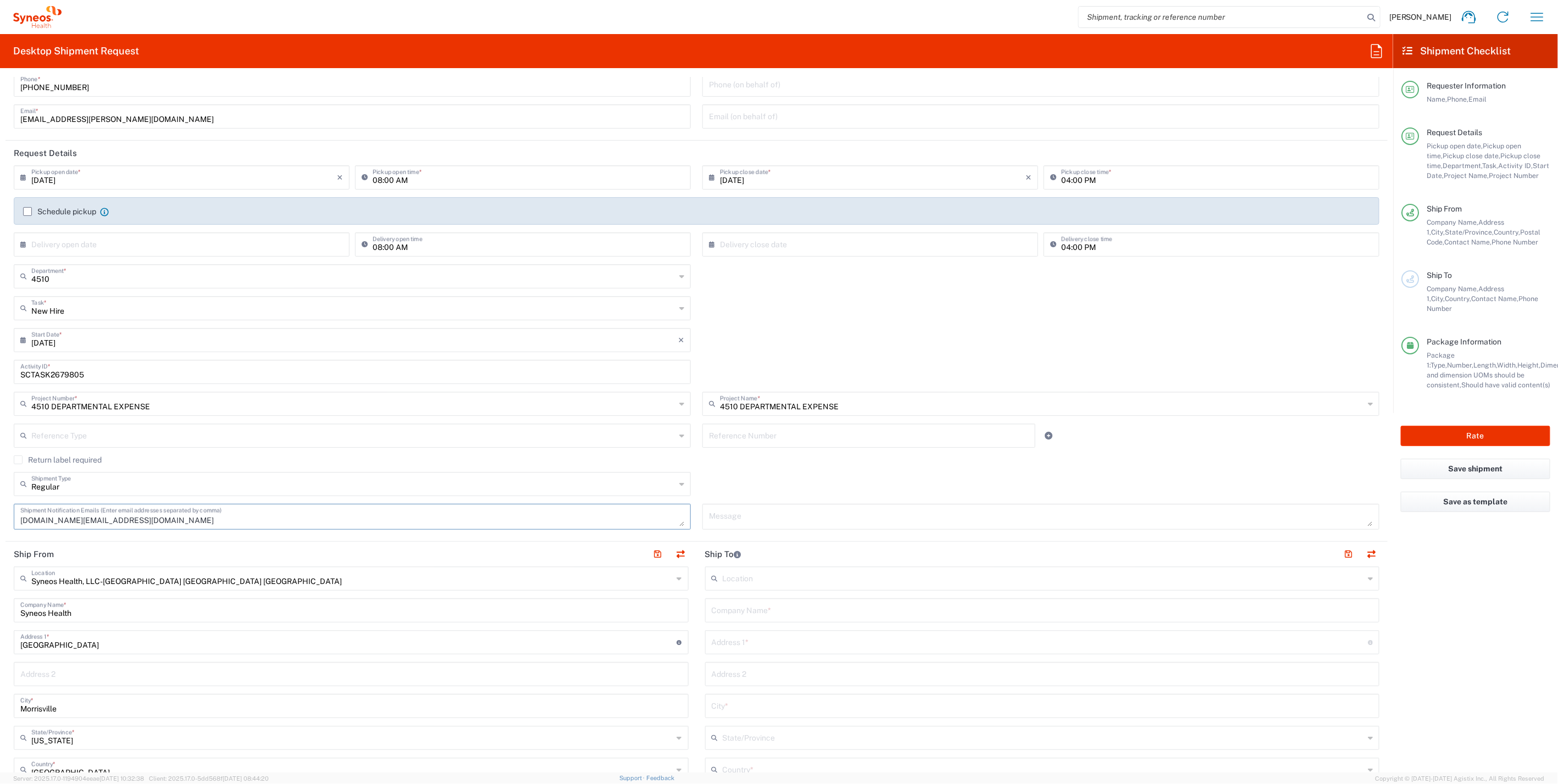
click at [178, 520] on textarea "[DOMAIN_NAME][EMAIL_ADDRESS][DOMAIN_NAME]" at bounding box center [353, 517] width 664 height 19
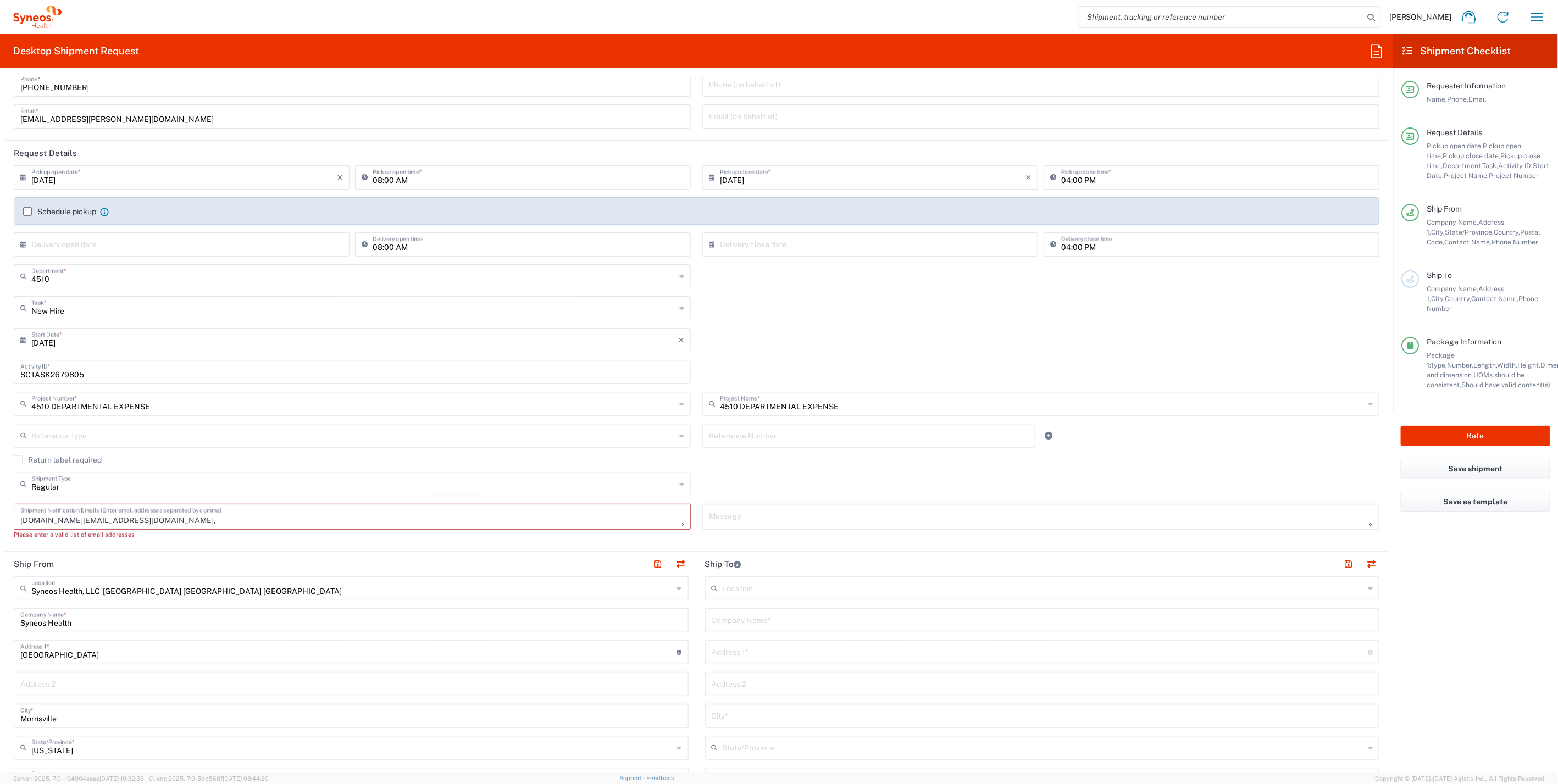
drag, startPoint x: 178, startPoint y: 520, endPoint x: 144, endPoint y: 514, distance: 34.5
click at [140, 514] on textarea "[DOMAIN_NAME][EMAIL_ADDRESS][DOMAIN_NAME]," at bounding box center [353, 517] width 664 height 19
paste textarea "[DOMAIN_NAME][EMAIL_ADDRESS][DOMAIN_NAME]"
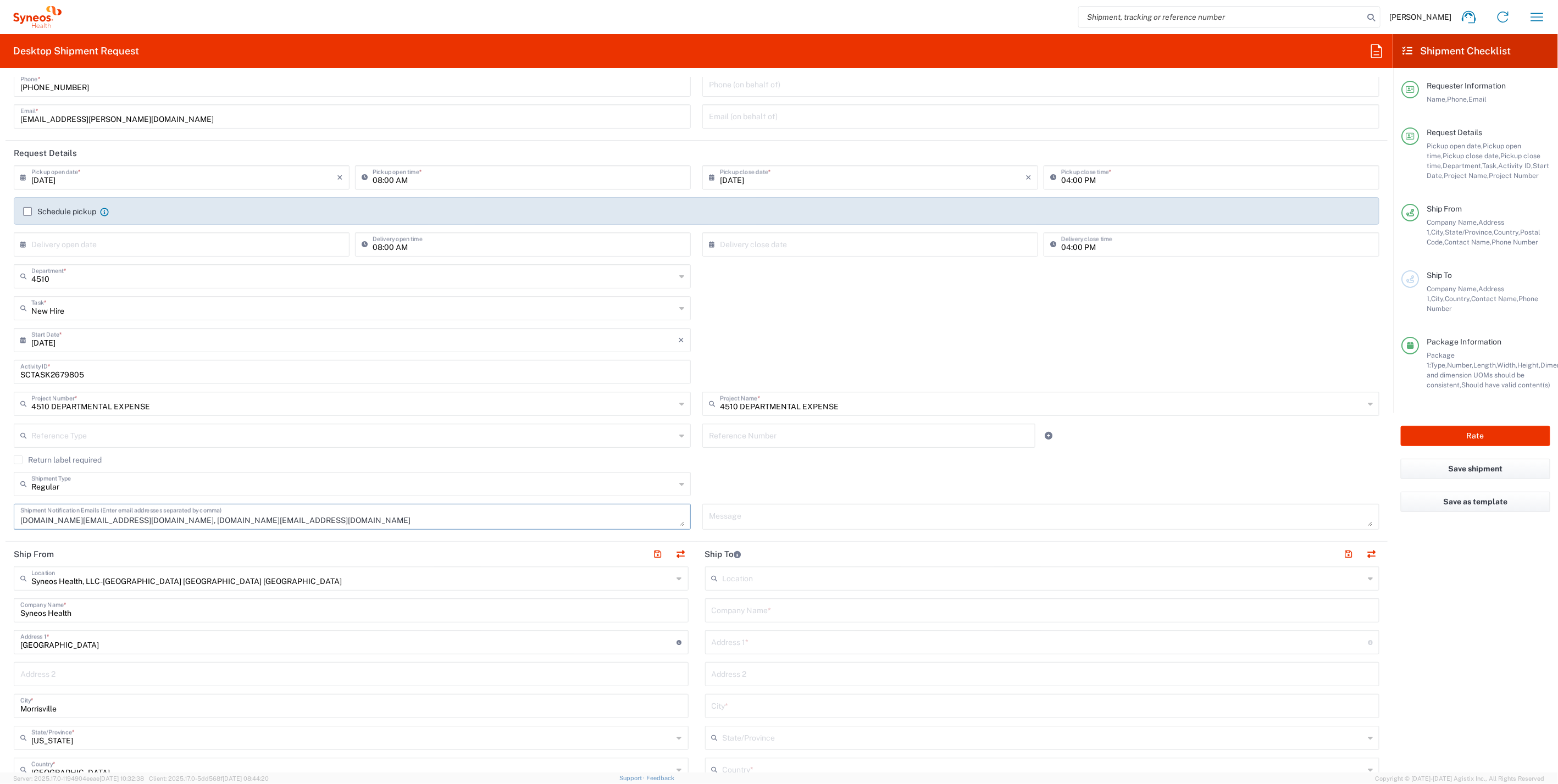
click at [224, 519] on textarea "[DOMAIN_NAME][EMAIL_ADDRESS][DOMAIN_NAME], [DOMAIN_NAME][EMAIL_ADDRESS][DOMAIN_…" at bounding box center [353, 517] width 664 height 19
type textarea "[DOMAIN_NAME][EMAIL_ADDRESS][DOMAIN_NAME], [DOMAIN_NAME][EMAIL_ADDRESS][DOMAIN_…"
click at [745, 606] on input "text" at bounding box center [1043, 609] width 662 height 19
paste input "[PERSON_NAME]"
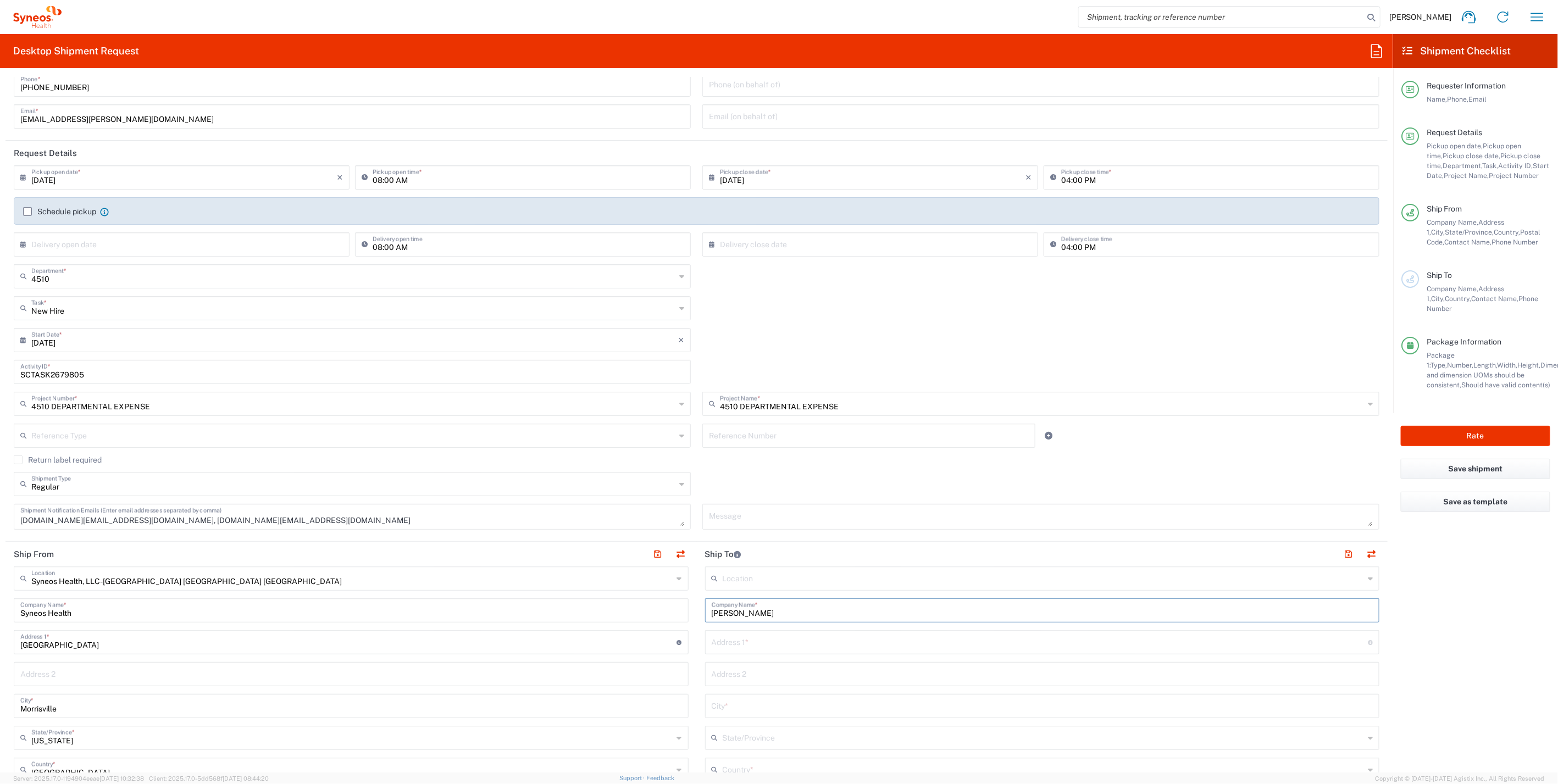
drag, startPoint x: 717, startPoint y: 614, endPoint x: 755, endPoint y: 603, distance: 39.6
click at [719, 614] on input "[PERSON_NAME]" at bounding box center [1043, 609] width 662 height 19
drag, startPoint x: 753, startPoint y: 612, endPoint x: 691, endPoint y: 603, distance: 62.6
click at [691, 603] on div "Ship From Syneos Health, LLC-[GEOGRAPHIC_DATA] [GEOGRAPHIC_DATA] [GEOGRAPHIC_DA…" at bounding box center [696, 786] width 1382 height 490
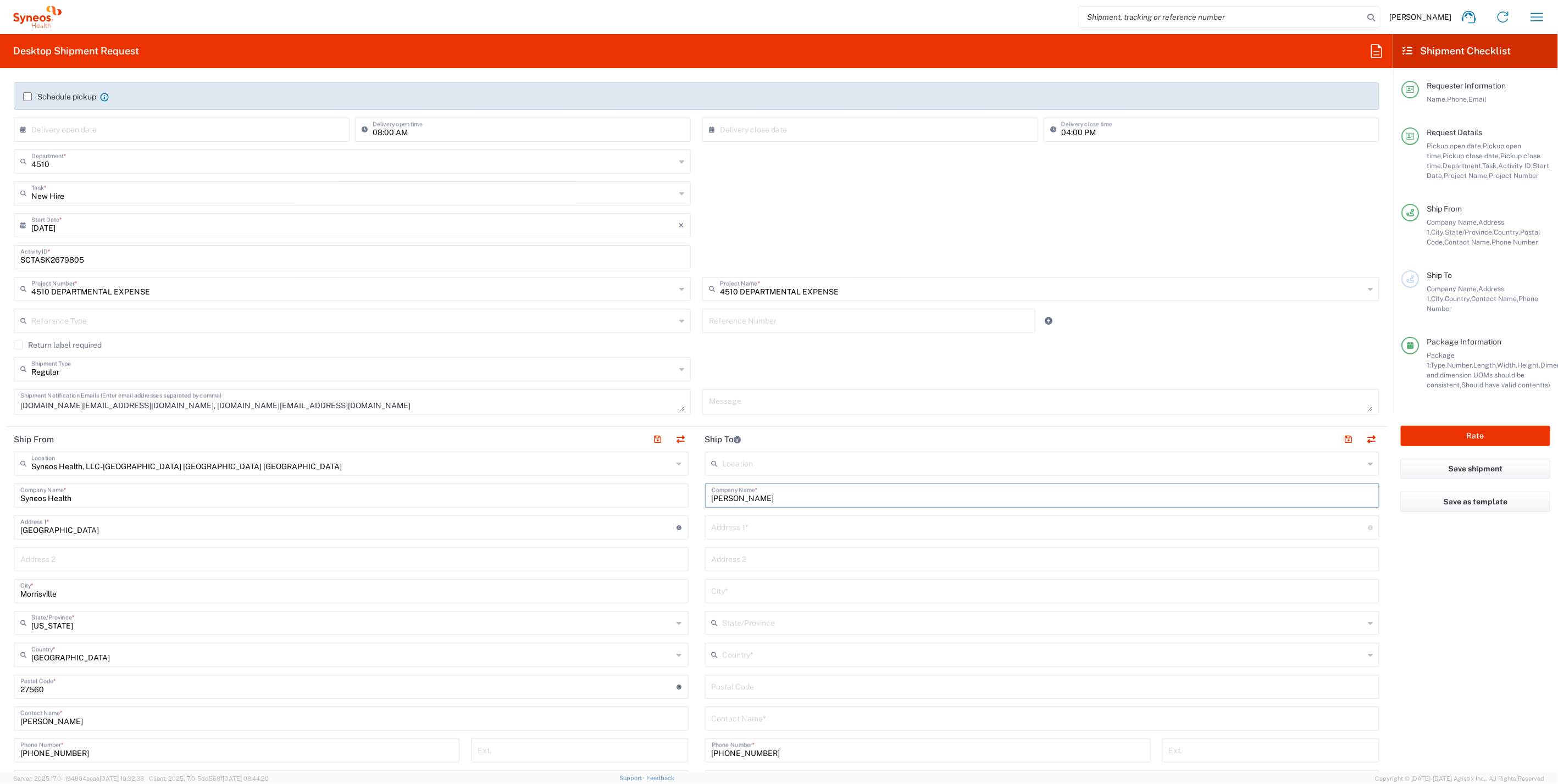
scroll to position [366, 0]
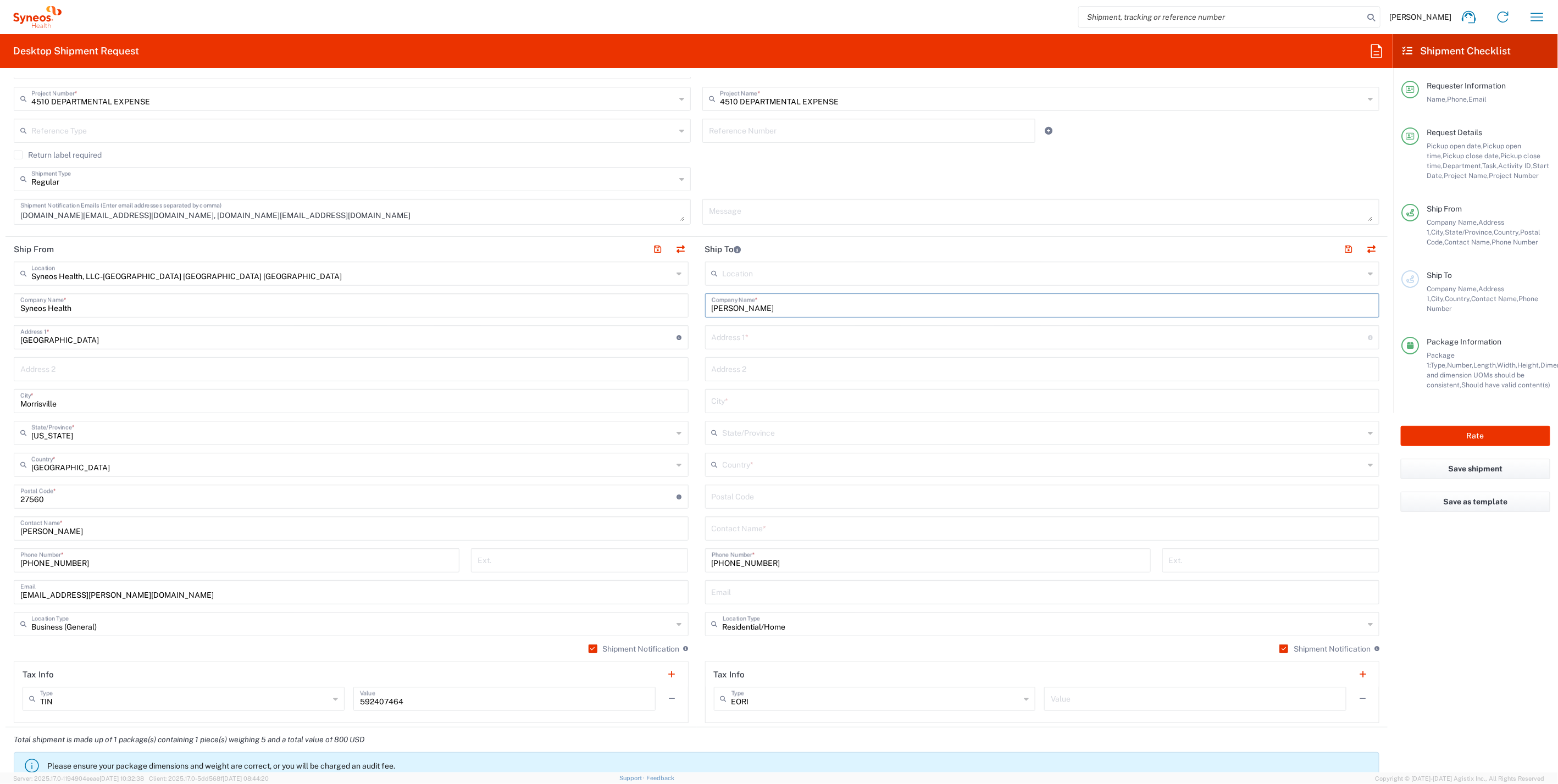
type input "[PERSON_NAME]"
paste input "[PERSON_NAME]"
type input "[PERSON_NAME]"
paste input "32820 [PERSON_NAME] [PERSON_NAME][GEOGRAPHIC_DATA]"
drag, startPoint x: 797, startPoint y: 340, endPoint x: 848, endPoint y: 337, distance: 51.1
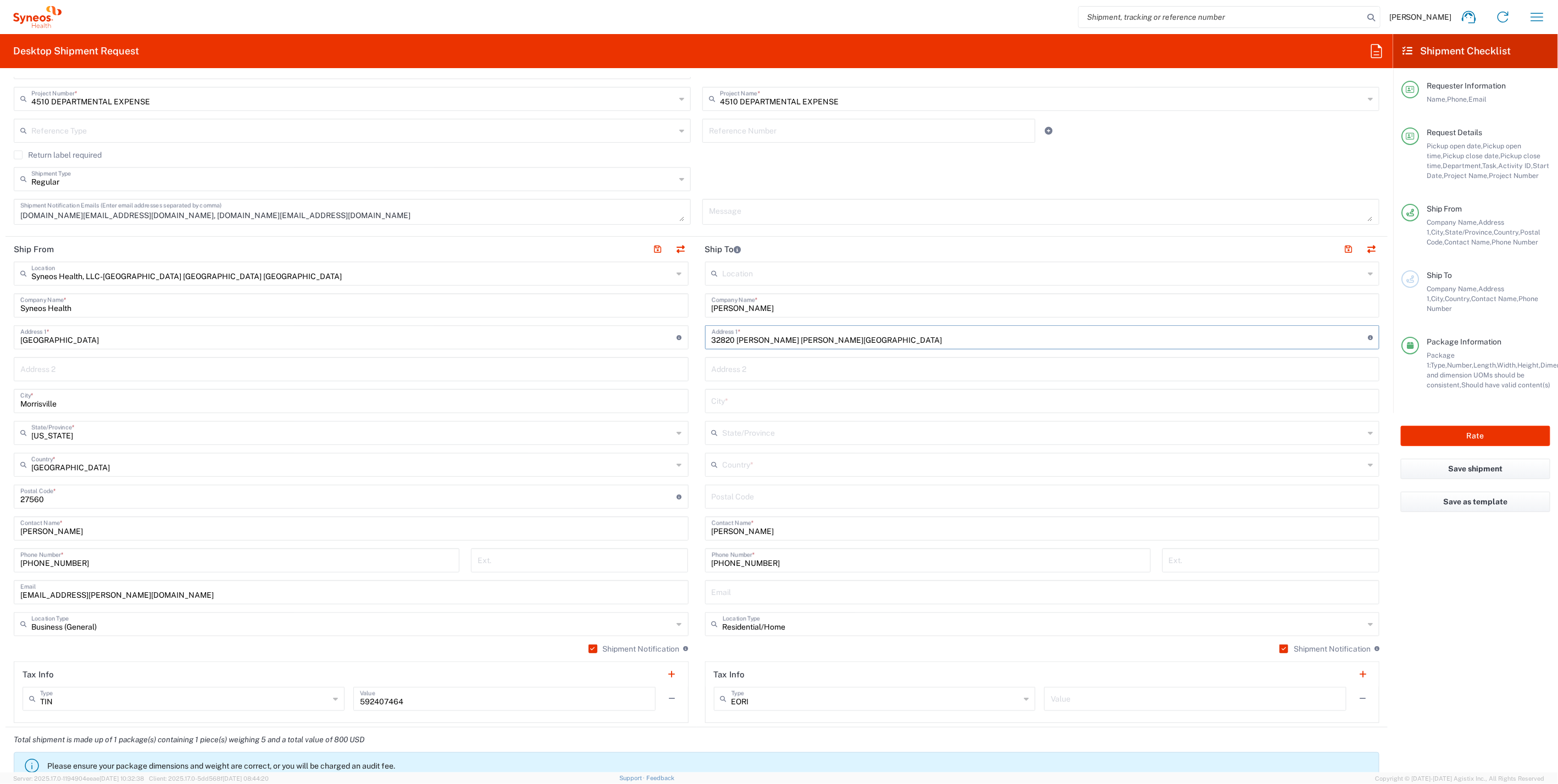
click at [848, 337] on input "32820 [PERSON_NAME] [PERSON_NAME][GEOGRAPHIC_DATA]" at bounding box center [1040, 337] width 657 height 19
type input "[STREET_ADDRESS][PERSON_NAME]"
paste input "[PERSON_NAME][DEMOGRAPHIC_DATA]"
type input "[PERSON_NAME][DEMOGRAPHIC_DATA]"
drag, startPoint x: 810, startPoint y: 342, endPoint x: 845, endPoint y: 342, distance: 35.0
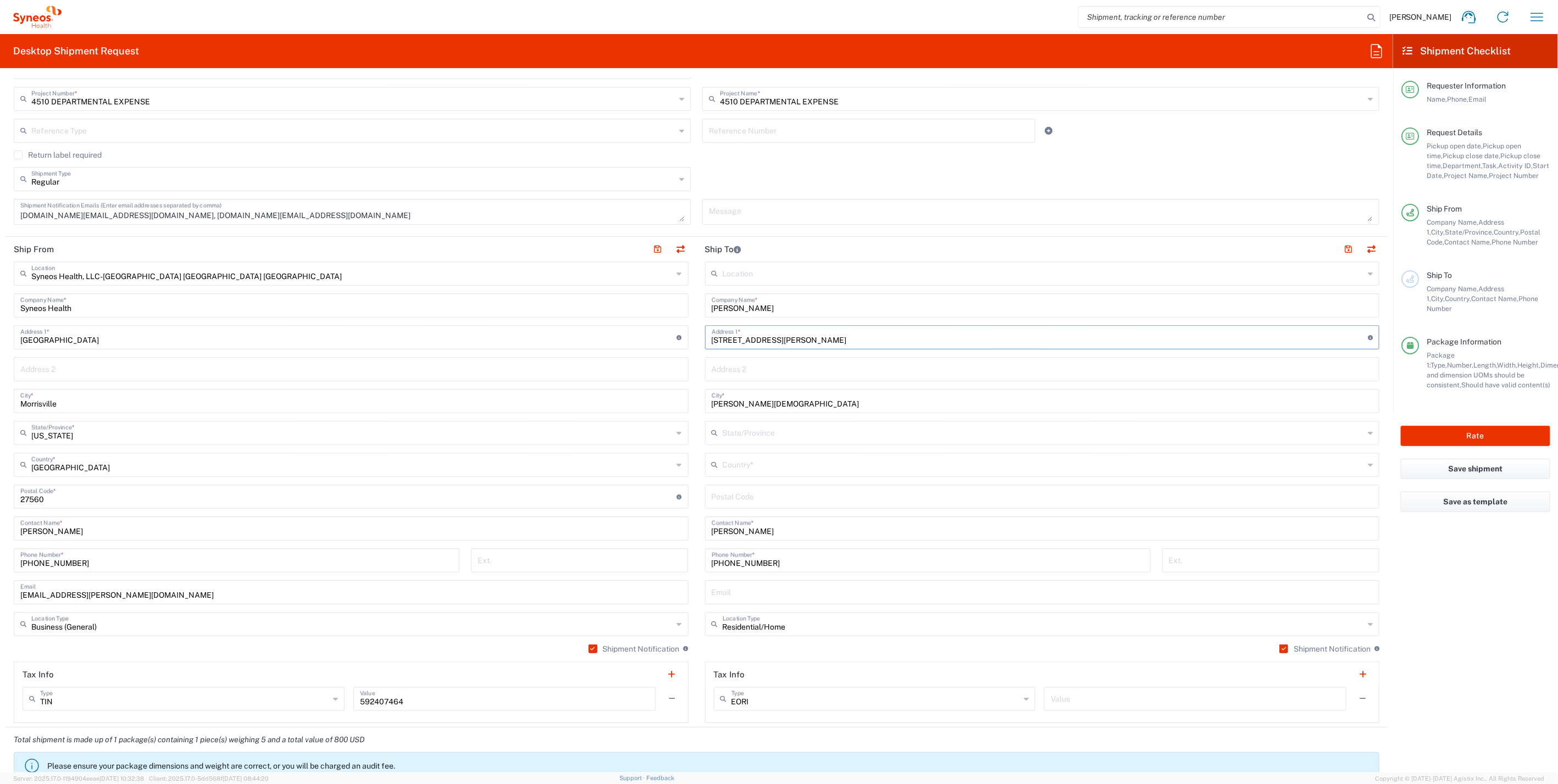
click at [845, 342] on input "[STREET_ADDRESS][PERSON_NAME]" at bounding box center [1040, 337] width 657 height 19
type input "32820 [PERSON_NAME] Ln Fl"
paste input "33543"
type input "33543"
click at [1368, 464] on icon at bounding box center [1371, 464] width 5 height 18
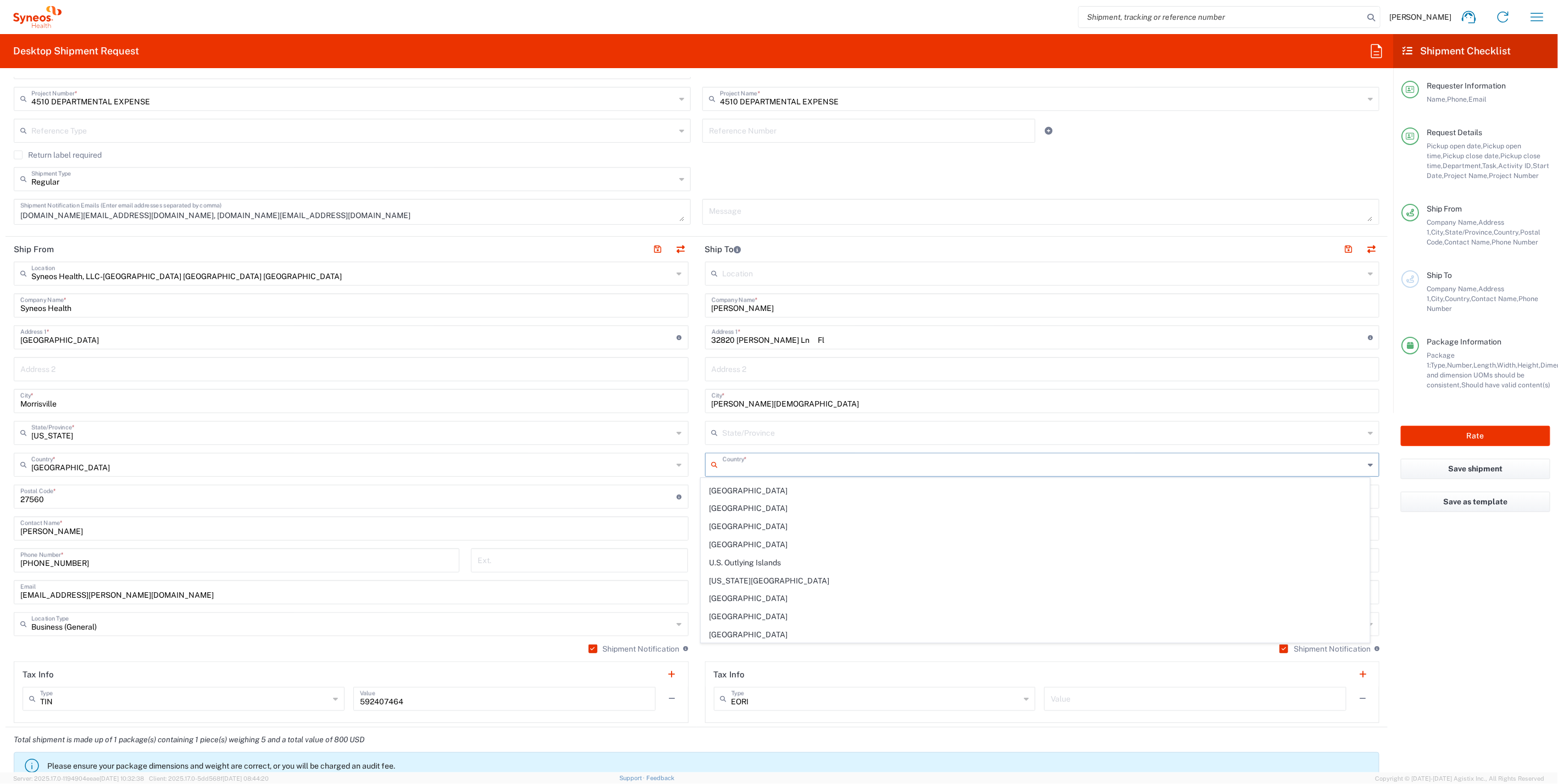
scroll to position [4058, 0]
click at [750, 690] on span "[GEOGRAPHIC_DATA]" at bounding box center [1035, 698] width 668 height 17
type input "[GEOGRAPHIC_DATA]"
click at [1368, 430] on icon at bounding box center [1371, 432] width 5 height 18
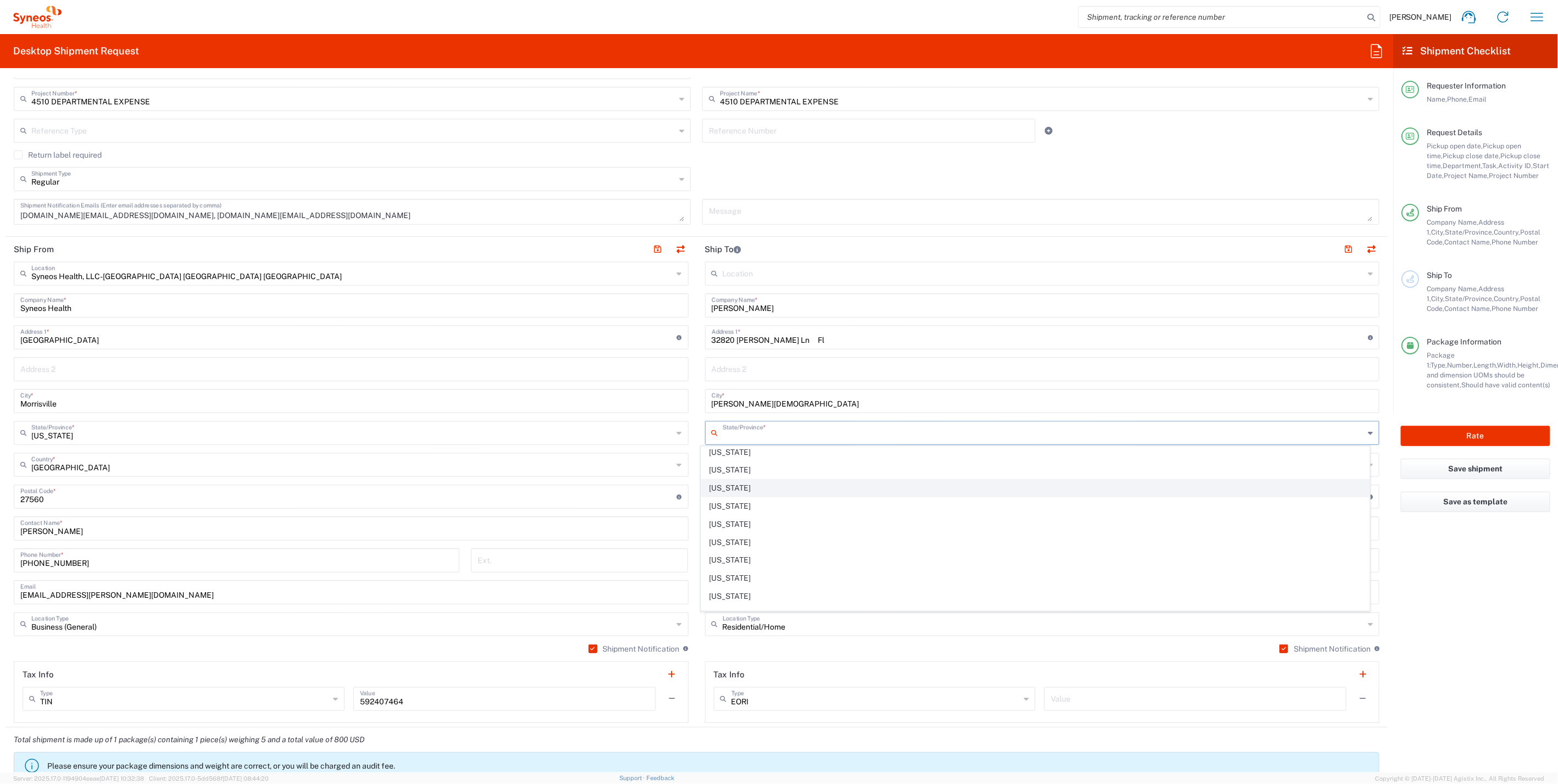
click at [731, 484] on span "[US_STATE]" at bounding box center [1035, 488] width 668 height 17
type input "[US_STATE]"
click at [799, 335] on input "32820 [PERSON_NAME] Ln Fl" at bounding box center [1040, 337] width 657 height 19
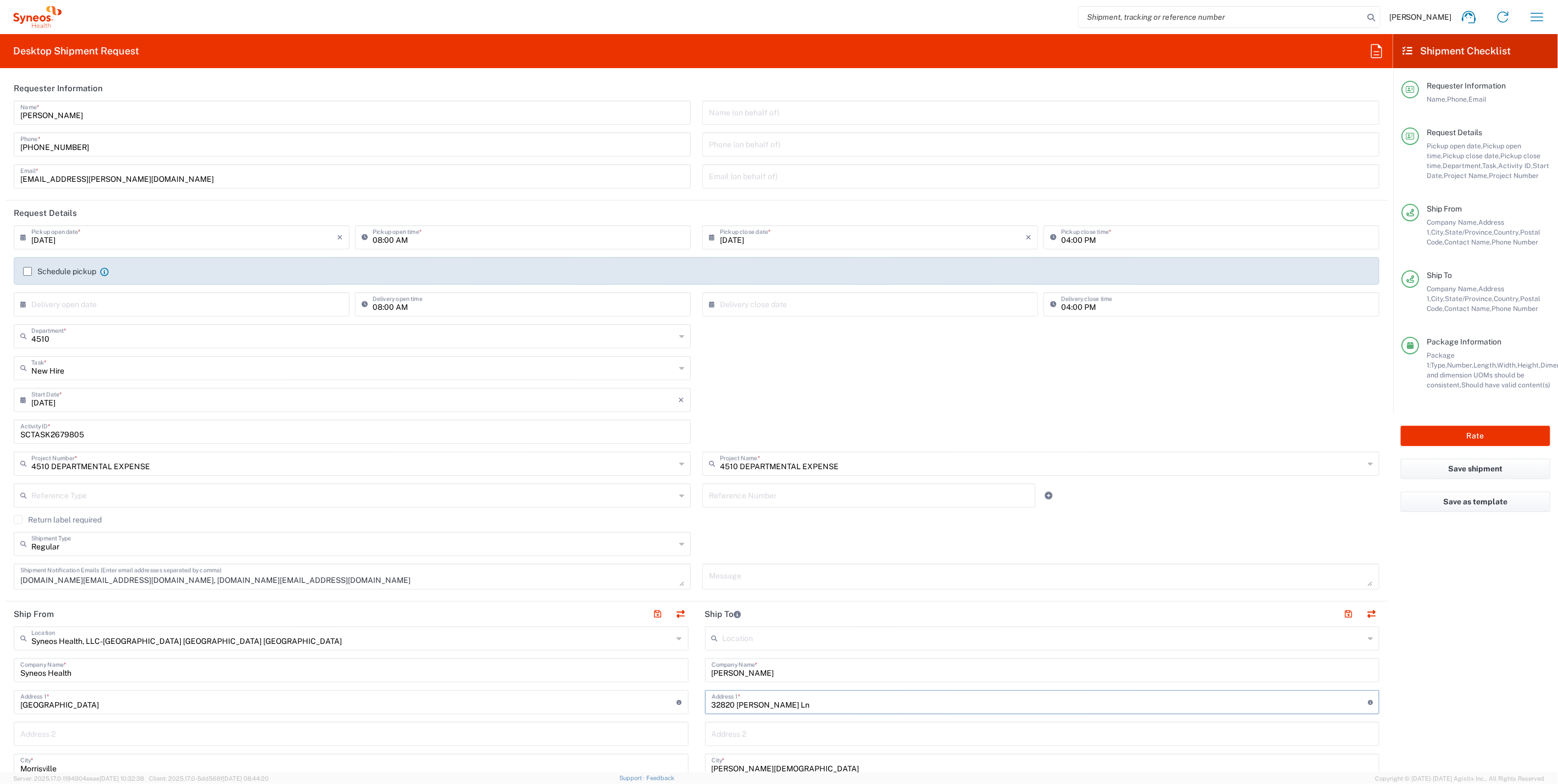
scroll to position [0, 0]
type input "32820 [PERSON_NAME] Ln"
click at [1485, 433] on button "Rate" at bounding box center [1475, 436] width 149 height 21
type input "4510 DEPARTMENTAL EXPENSE"
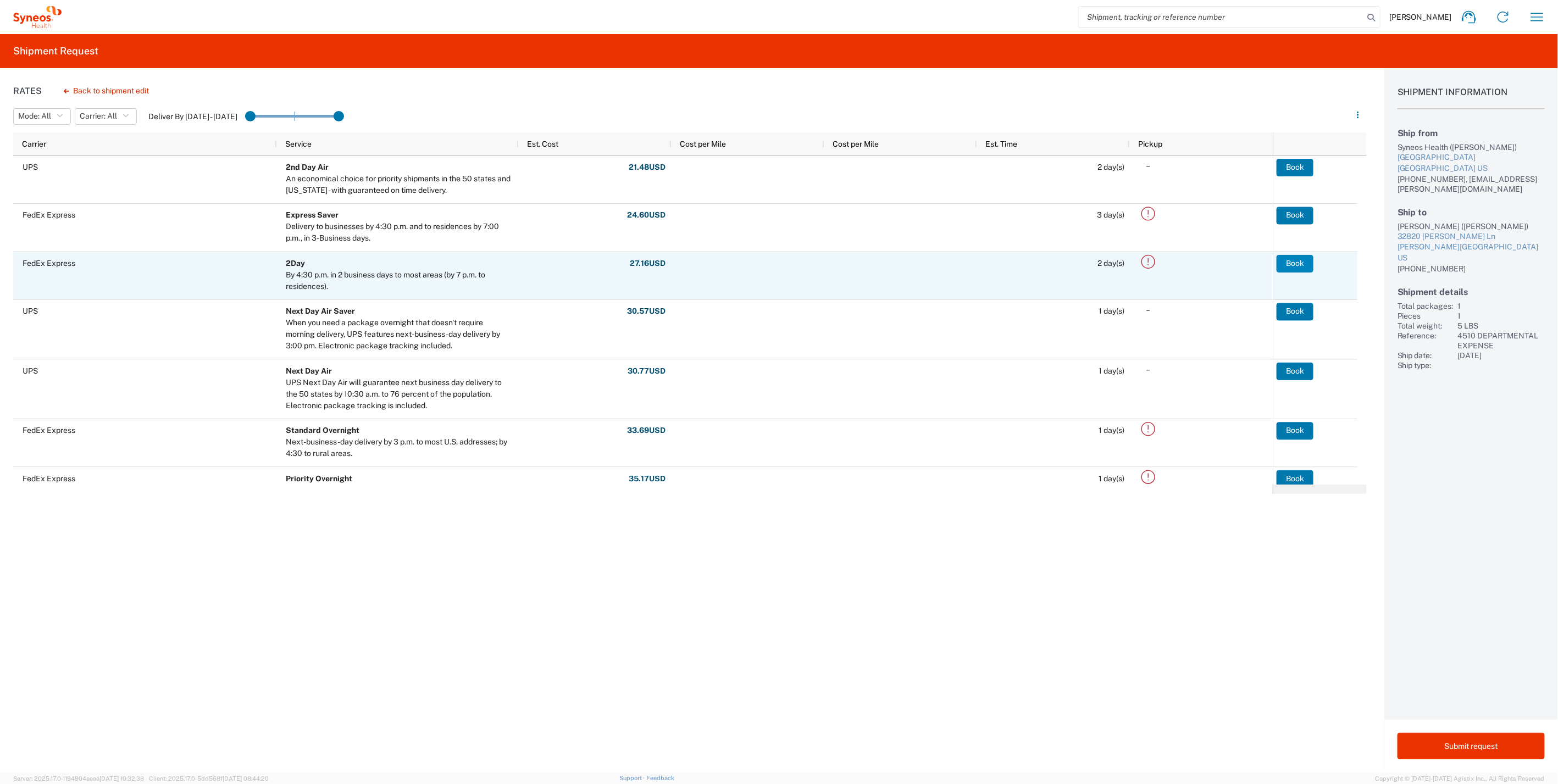
click at [1296, 262] on button "Book" at bounding box center [1295, 263] width 37 height 18
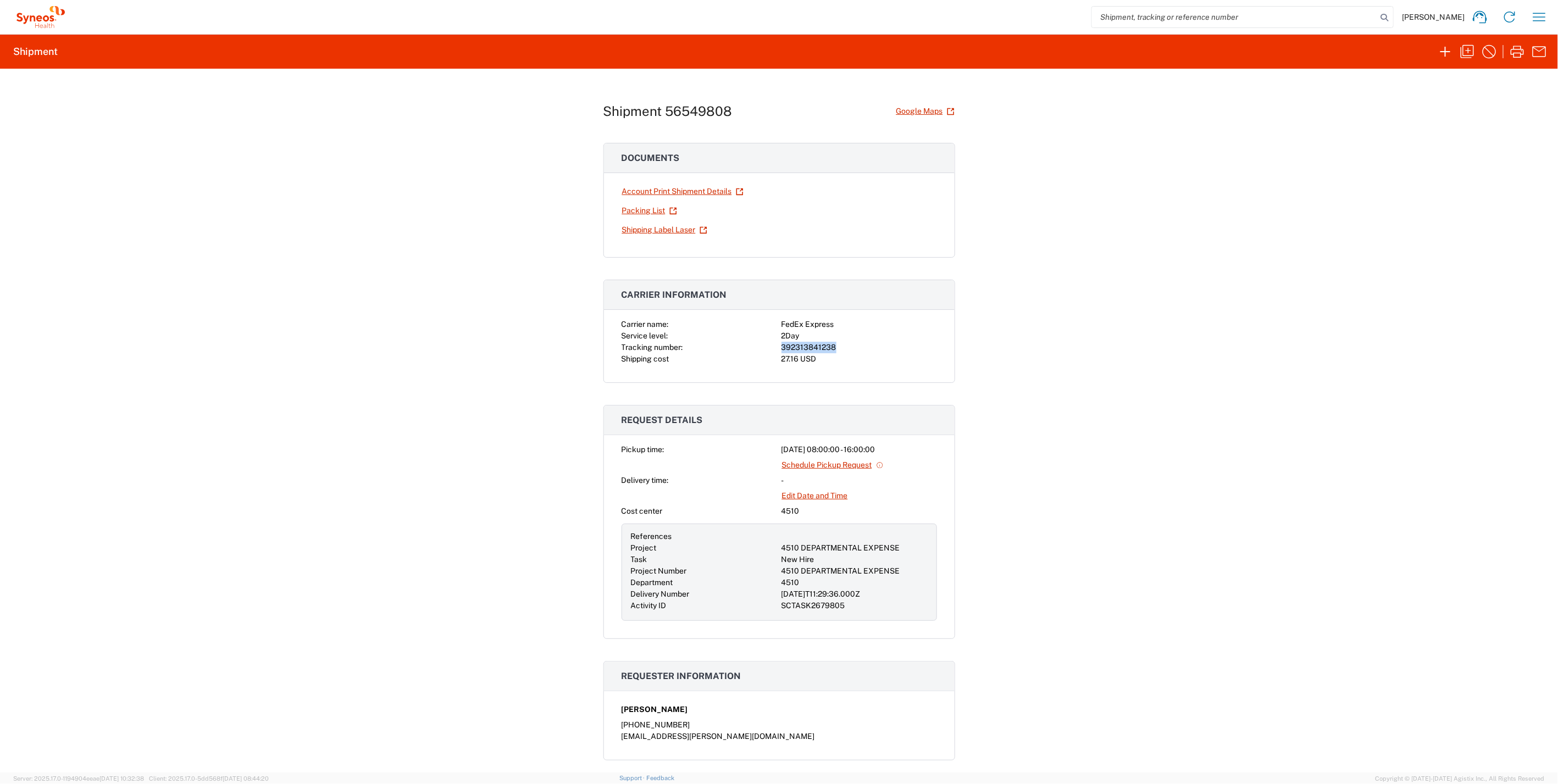
drag, startPoint x: 775, startPoint y: 349, endPoint x: 833, endPoint y: 345, distance: 58.1
click at [833, 345] on div "Carrier name: FedEx Express Service level: 2Day Tracking number: 392313841238 S…" at bounding box center [780, 342] width 316 height 46
drag, startPoint x: 833, startPoint y: 345, endPoint x: 819, endPoint y: 345, distance: 14.0
copy div "392313841238"
click at [1519, 51] on icon "button" at bounding box center [1517, 51] width 18 height 18
